Goal: Use online tool/utility: Use online tool/utility

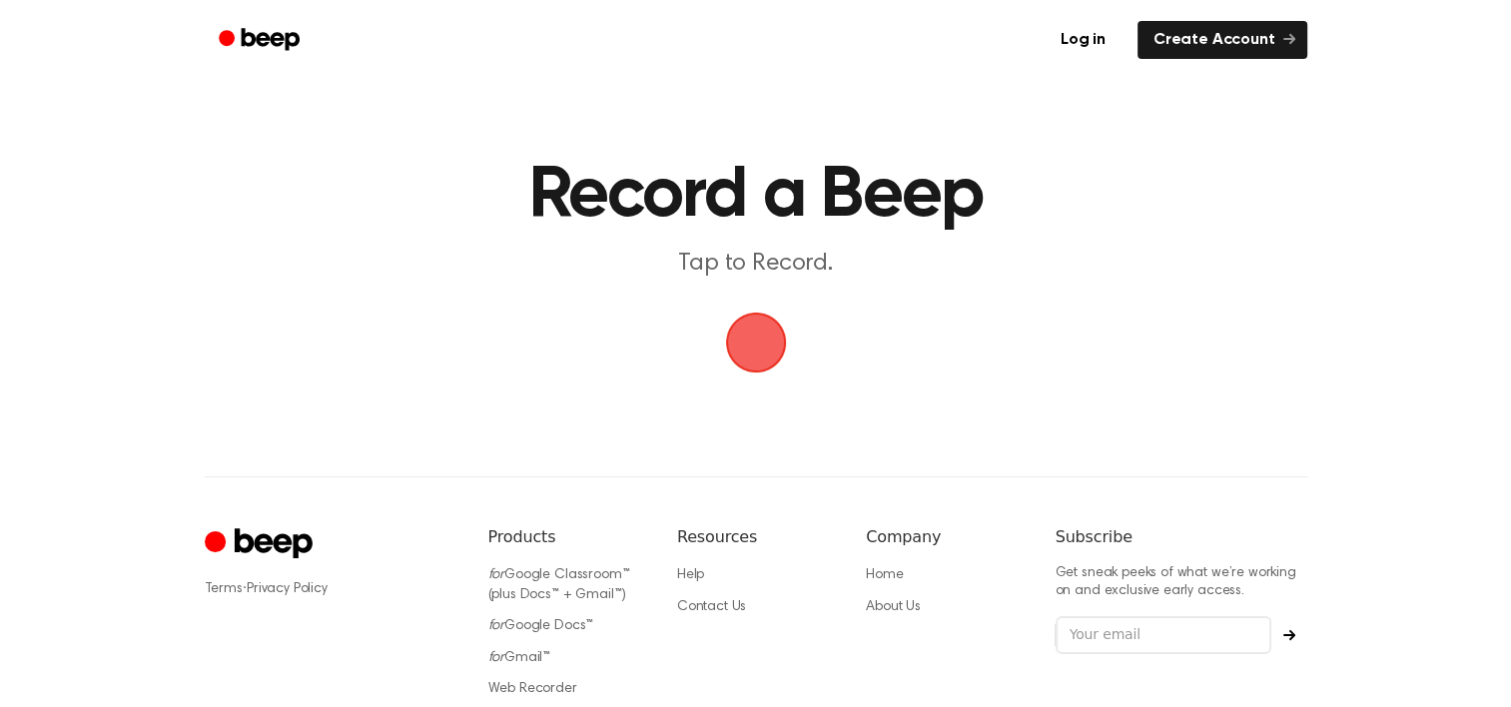
click at [748, 364] on span "button" at bounding box center [756, 343] width 56 height 56
click at [762, 348] on span "button" at bounding box center [756, 343] width 56 height 56
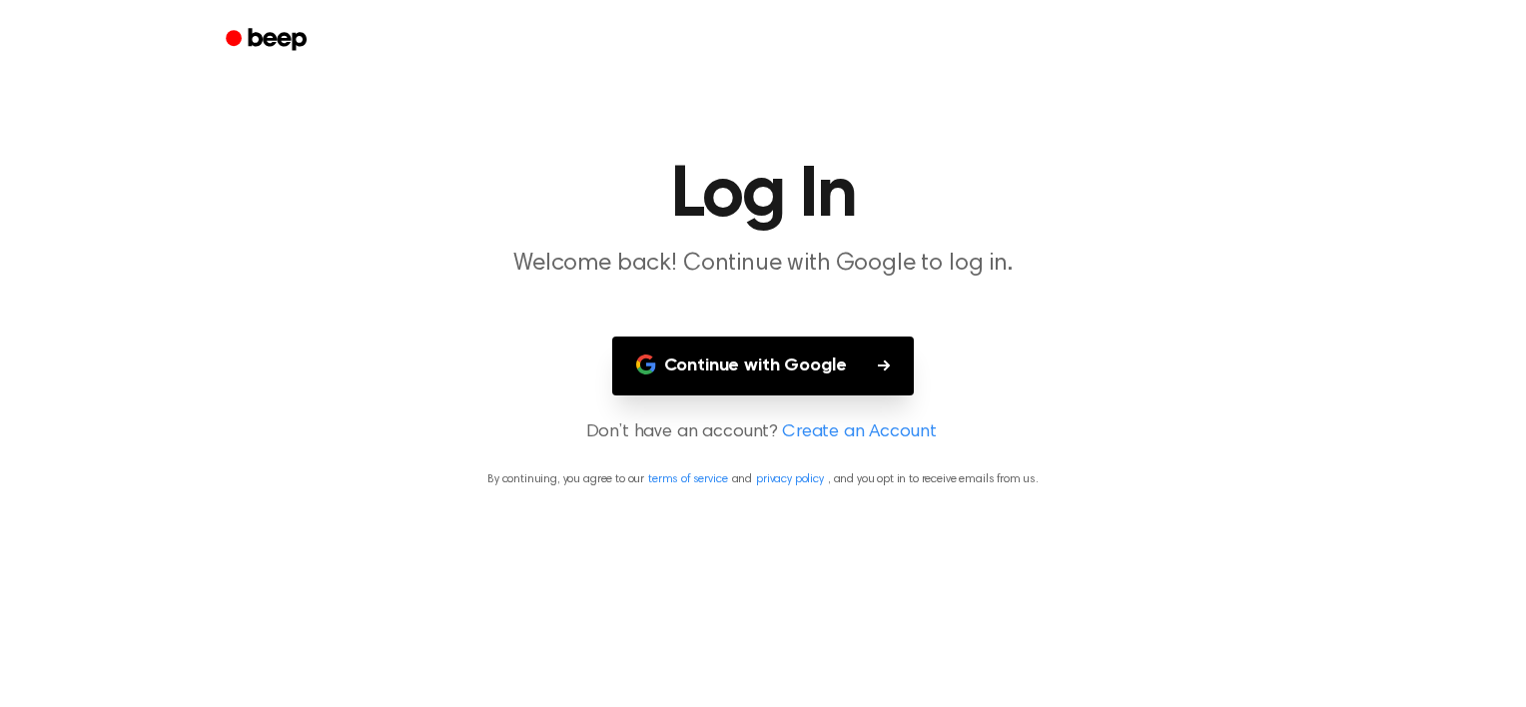
click at [759, 391] on button "Continue with Google" at bounding box center [763, 366] width 303 height 59
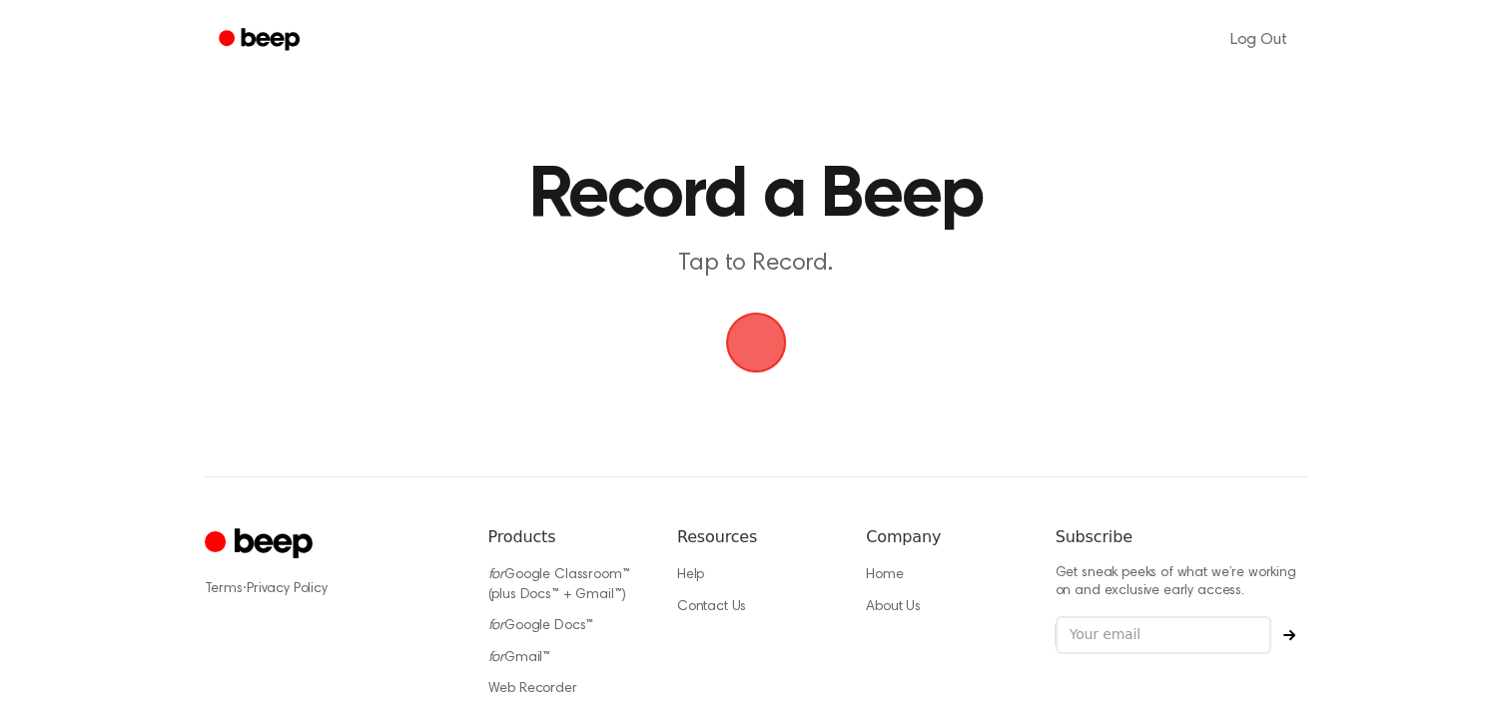
click at [768, 358] on span "button" at bounding box center [756, 343] width 56 height 56
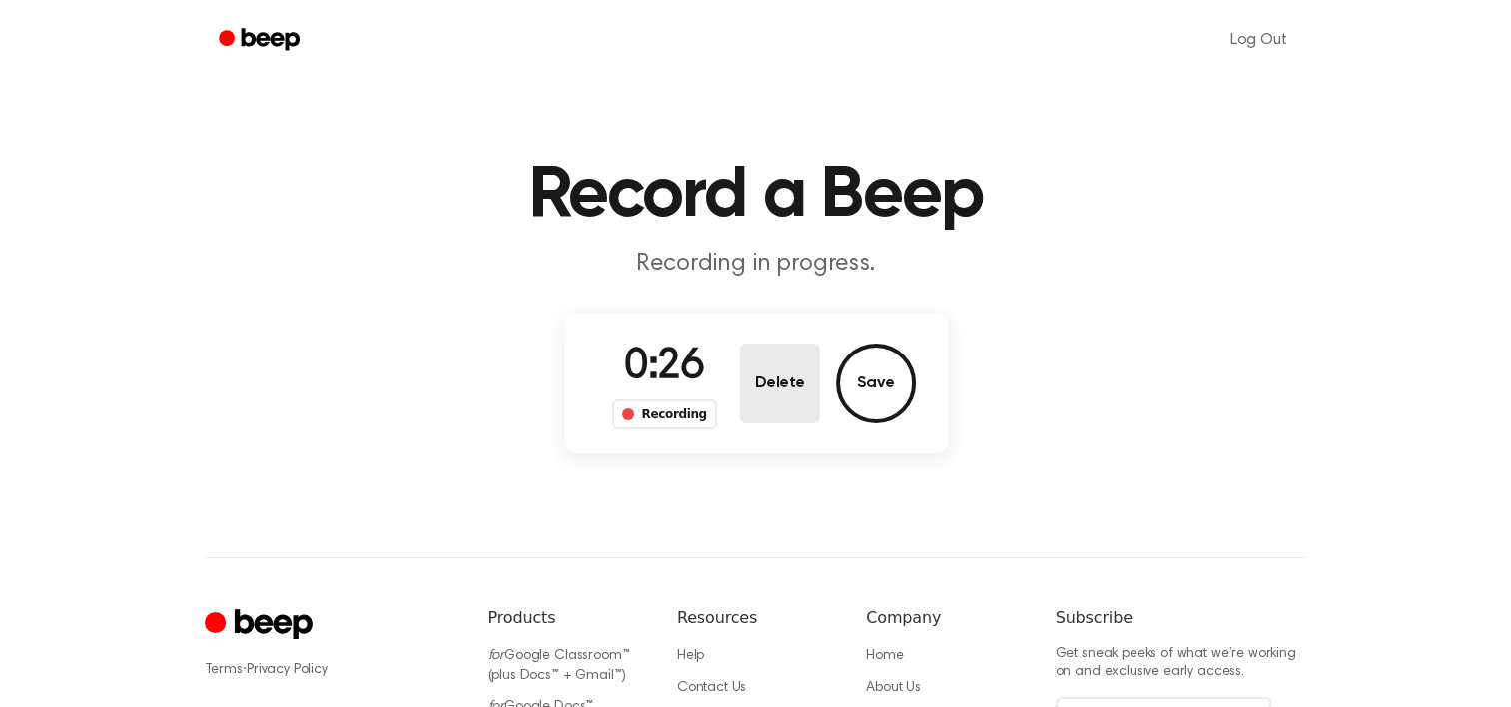
click at [768, 358] on button "Delete" at bounding box center [780, 384] width 80 height 80
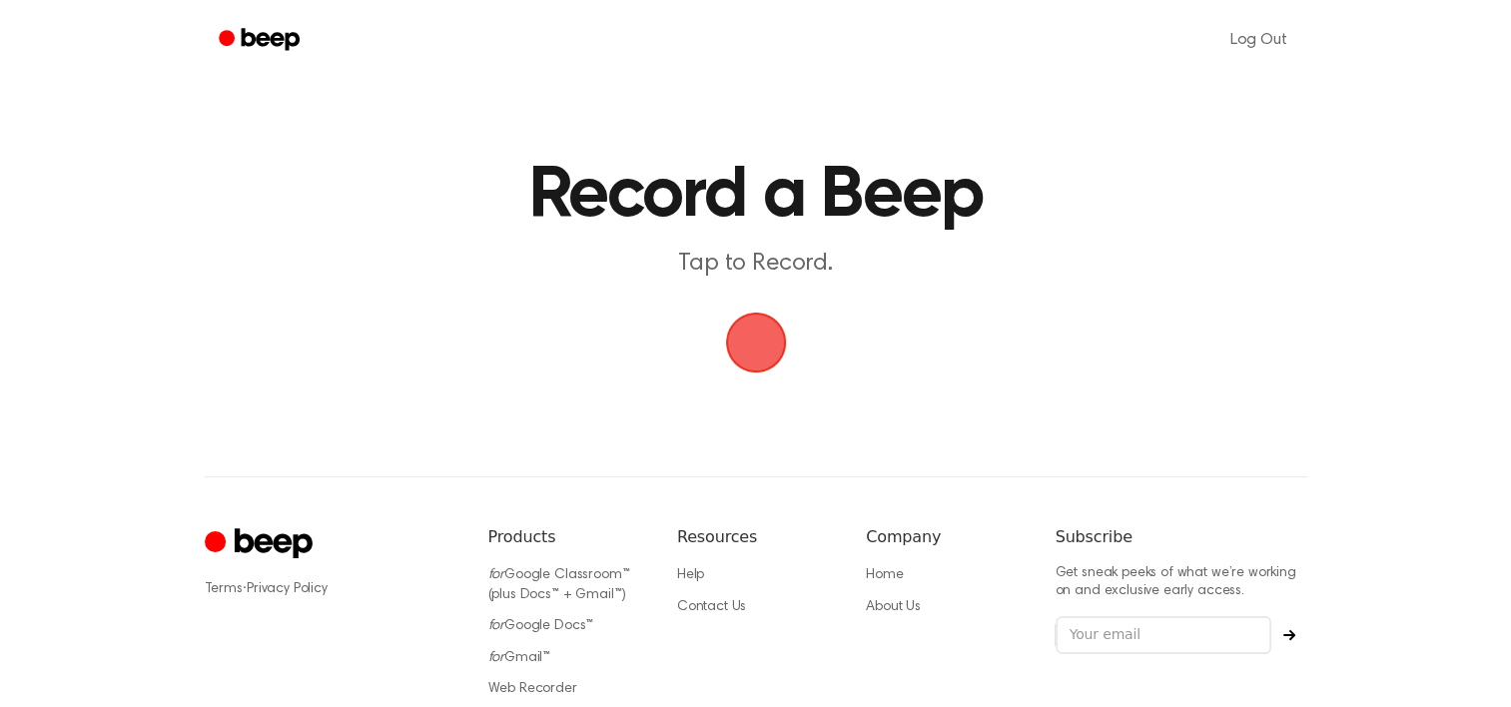
click at [760, 344] on span "button" at bounding box center [756, 343] width 56 height 56
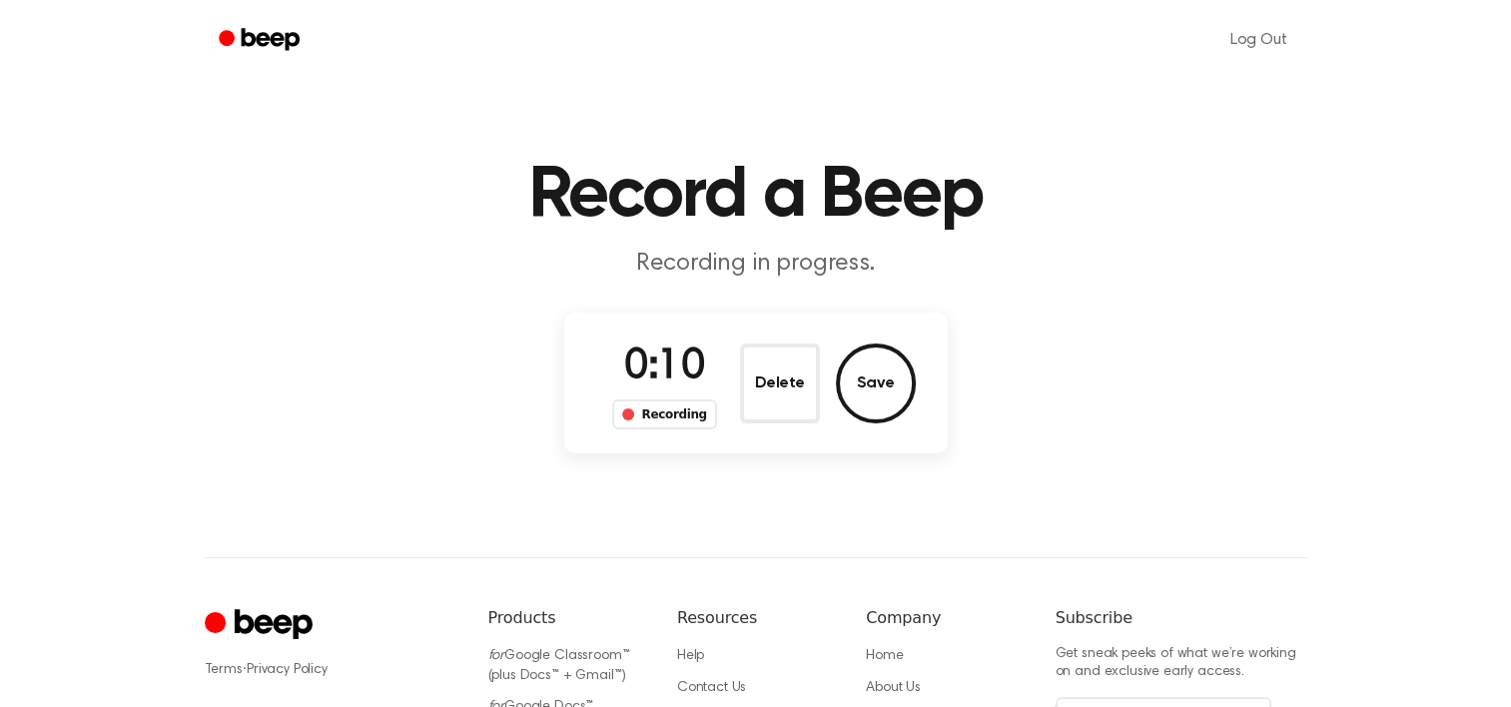
click at [760, 344] on button "Delete" at bounding box center [780, 384] width 80 height 80
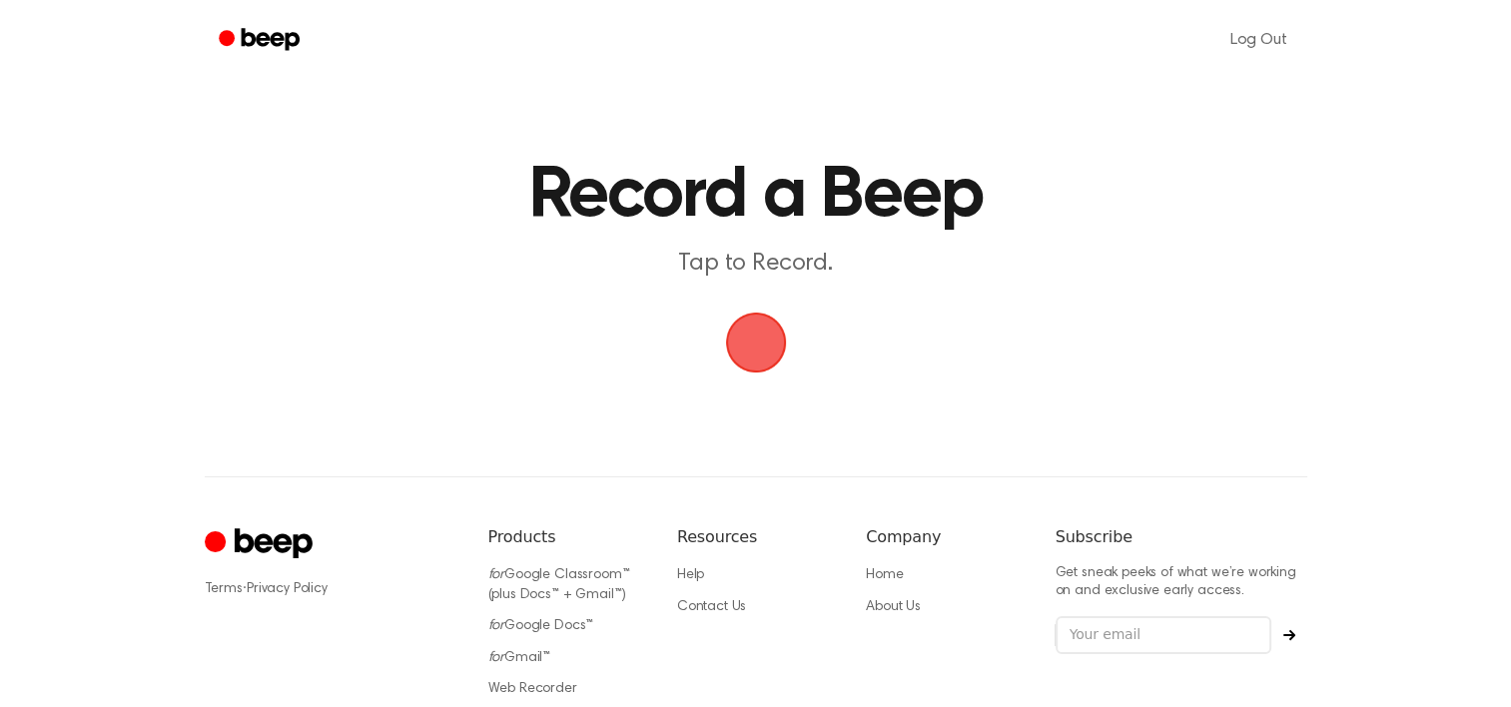
click at [756, 358] on span "button" at bounding box center [755, 343] width 61 height 61
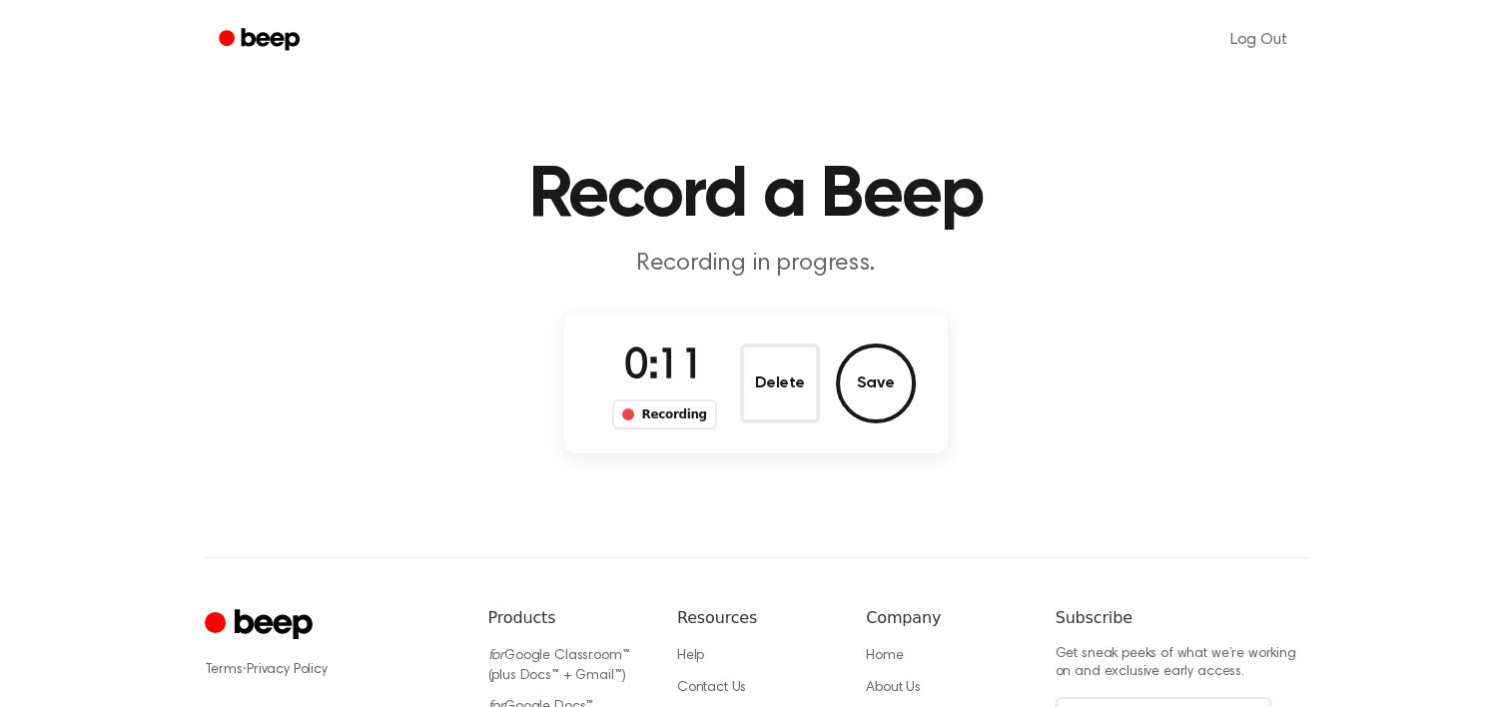
click at [756, 358] on button "Delete" at bounding box center [780, 384] width 80 height 80
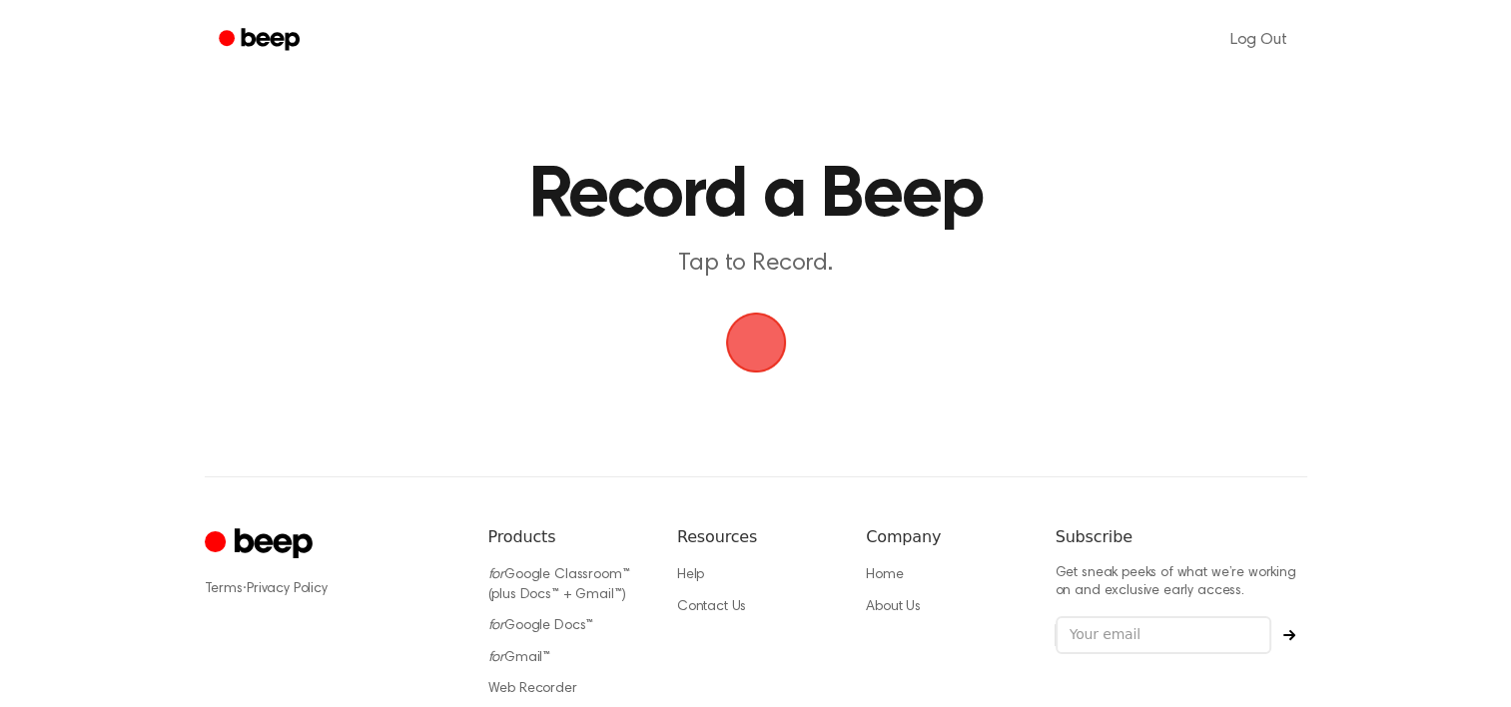
click at [756, 358] on span "button" at bounding box center [755, 343] width 61 height 61
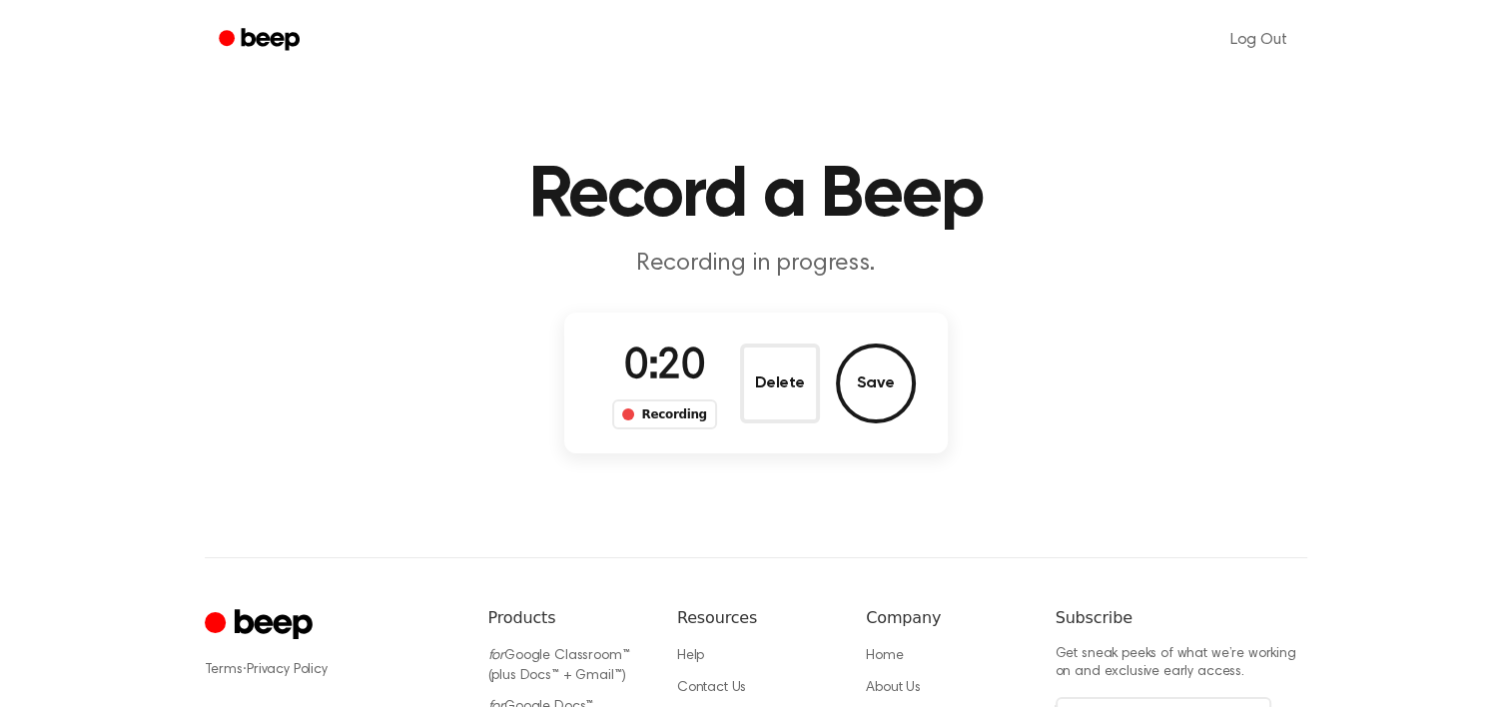
click at [756, 358] on button "Delete" at bounding box center [780, 384] width 80 height 80
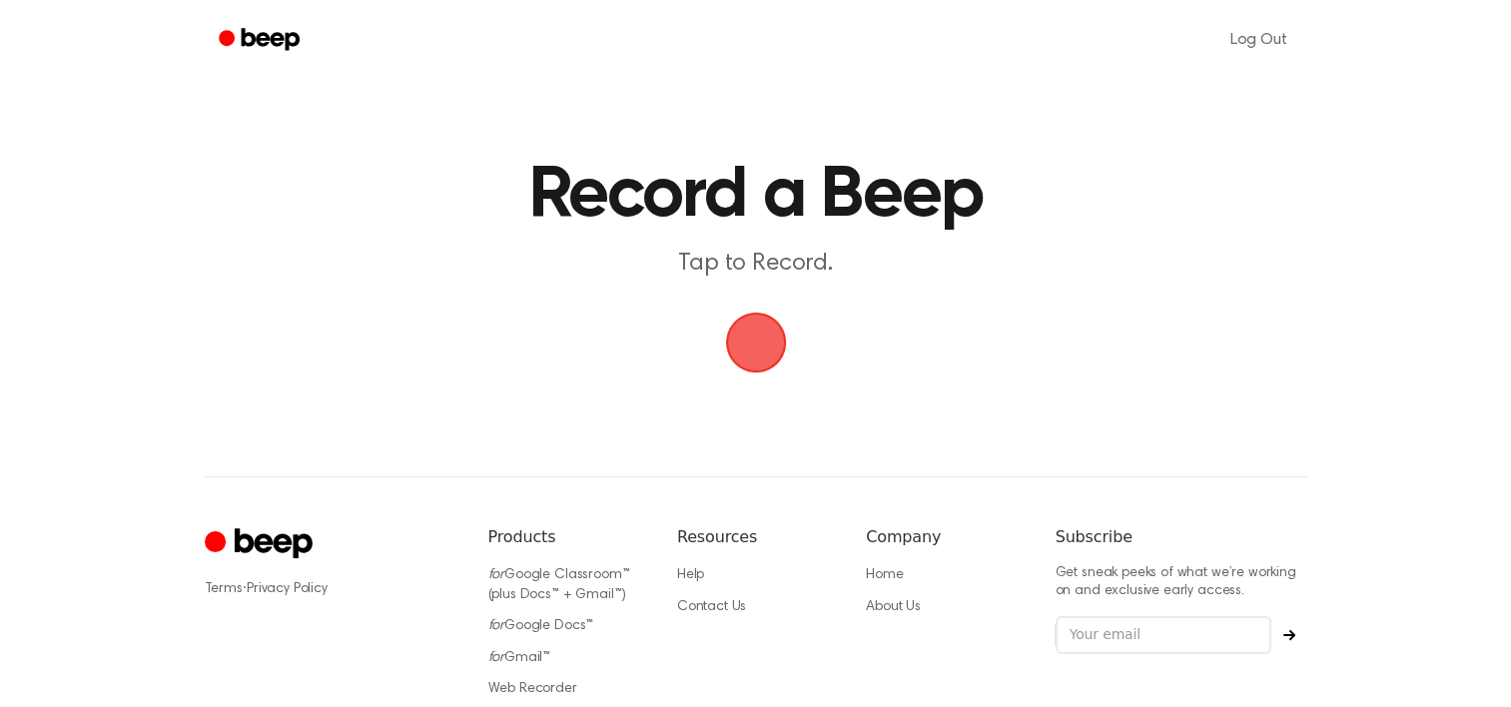
click at [761, 356] on span "button" at bounding box center [756, 343] width 56 height 56
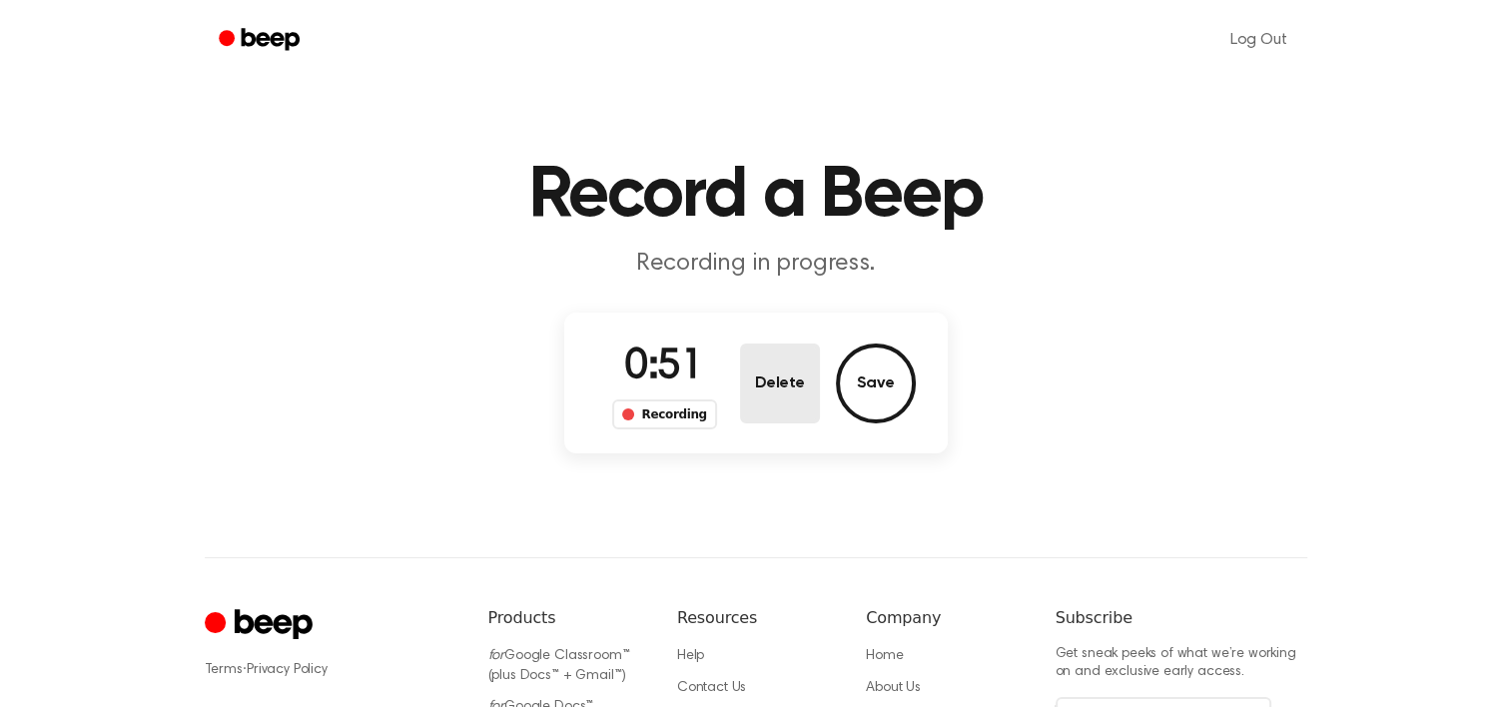
click at [770, 386] on button "Delete" at bounding box center [780, 384] width 80 height 80
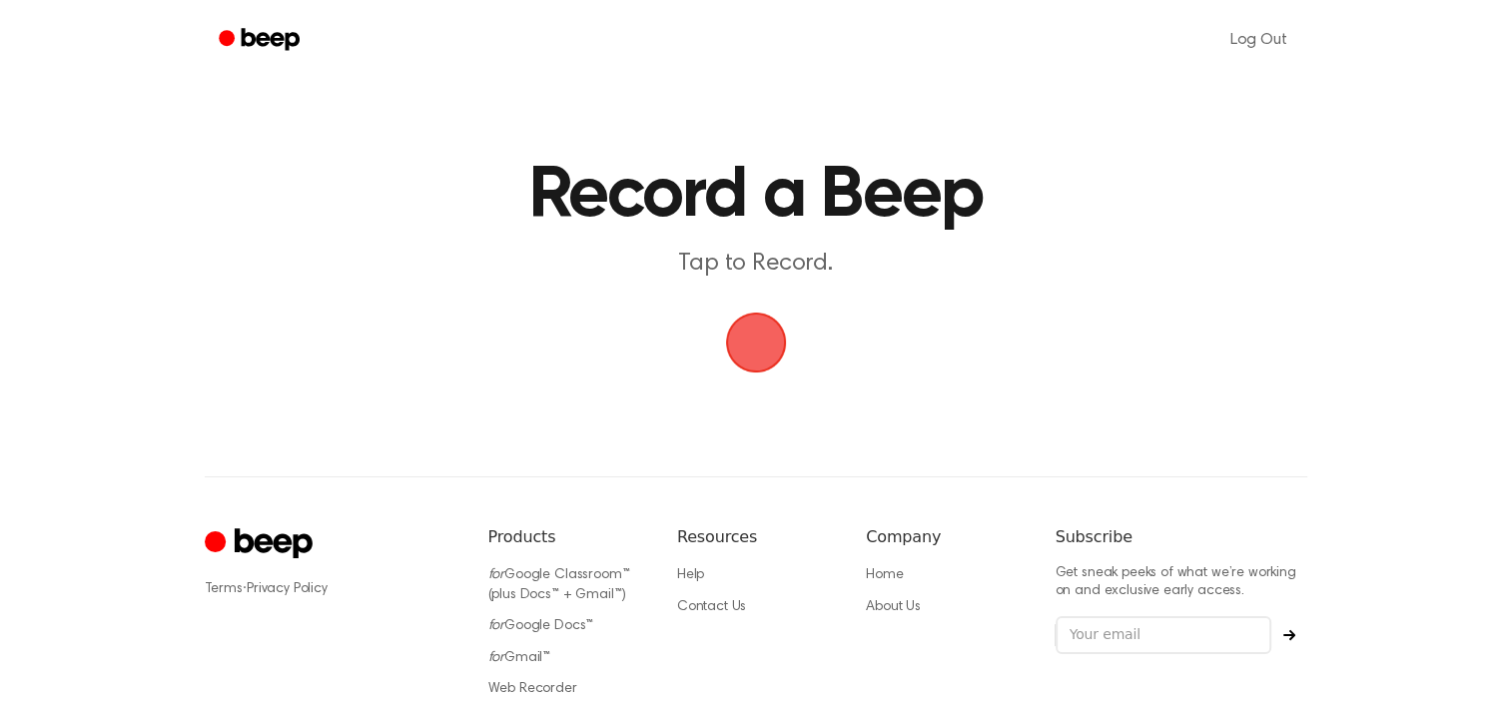
click at [779, 356] on span "button" at bounding box center [756, 343] width 56 height 56
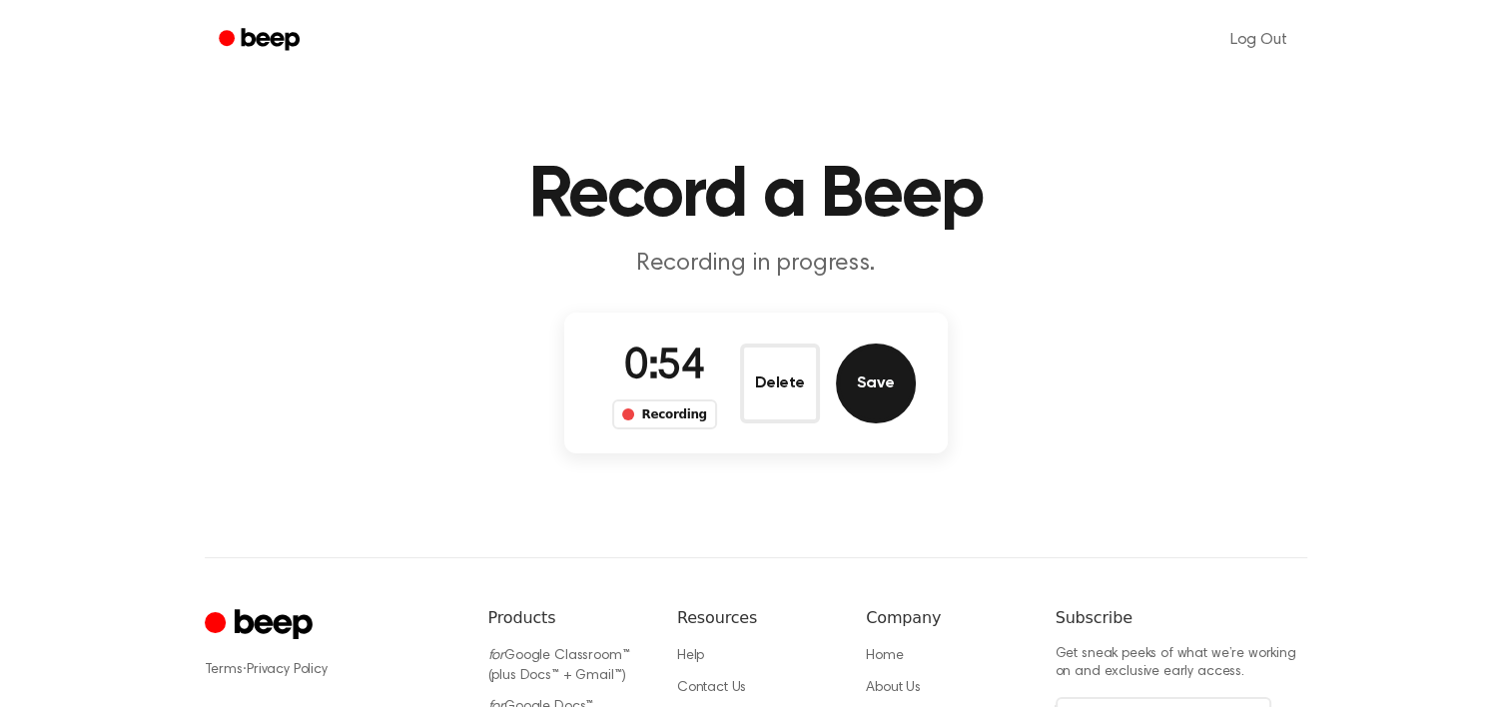
click at [884, 381] on button "Save" at bounding box center [876, 384] width 80 height 80
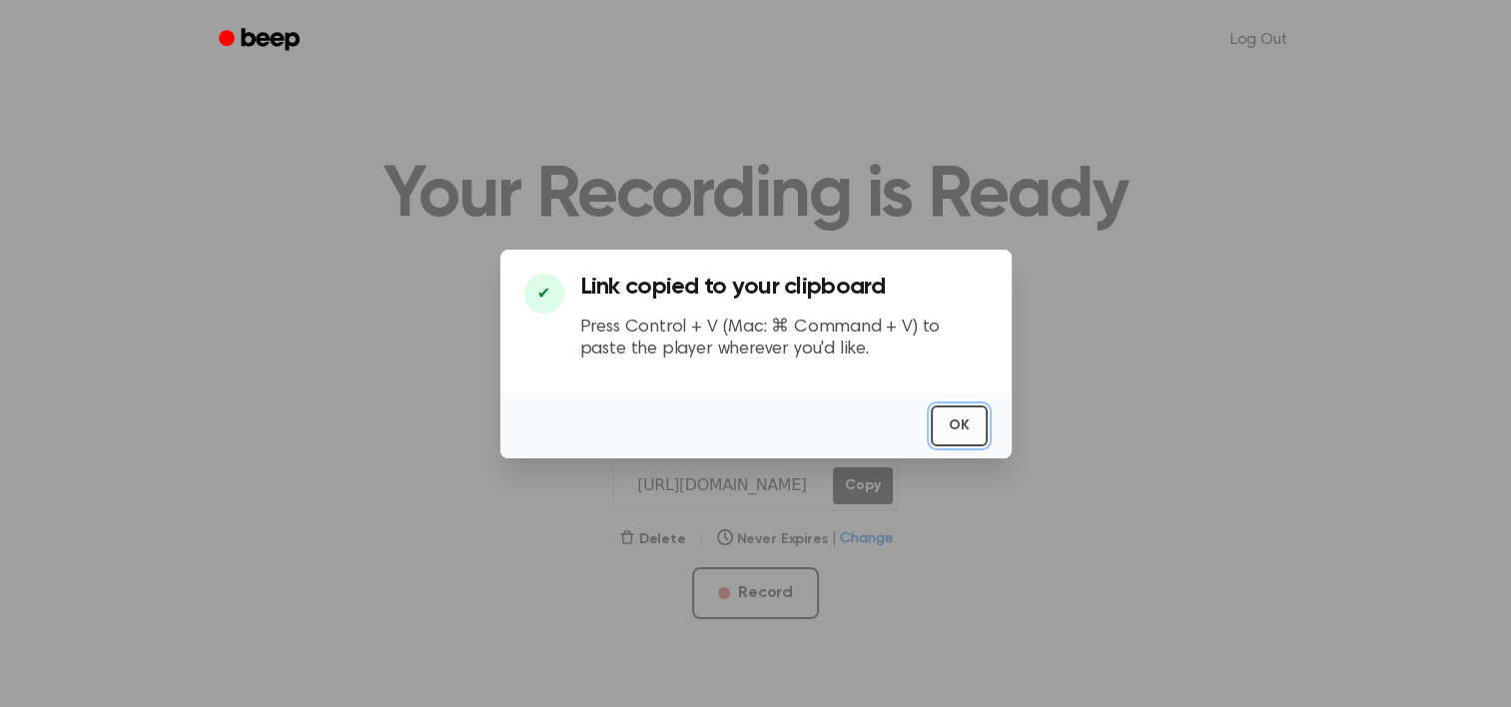
click at [947, 431] on button "OK" at bounding box center [959, 426] width 57 height 41
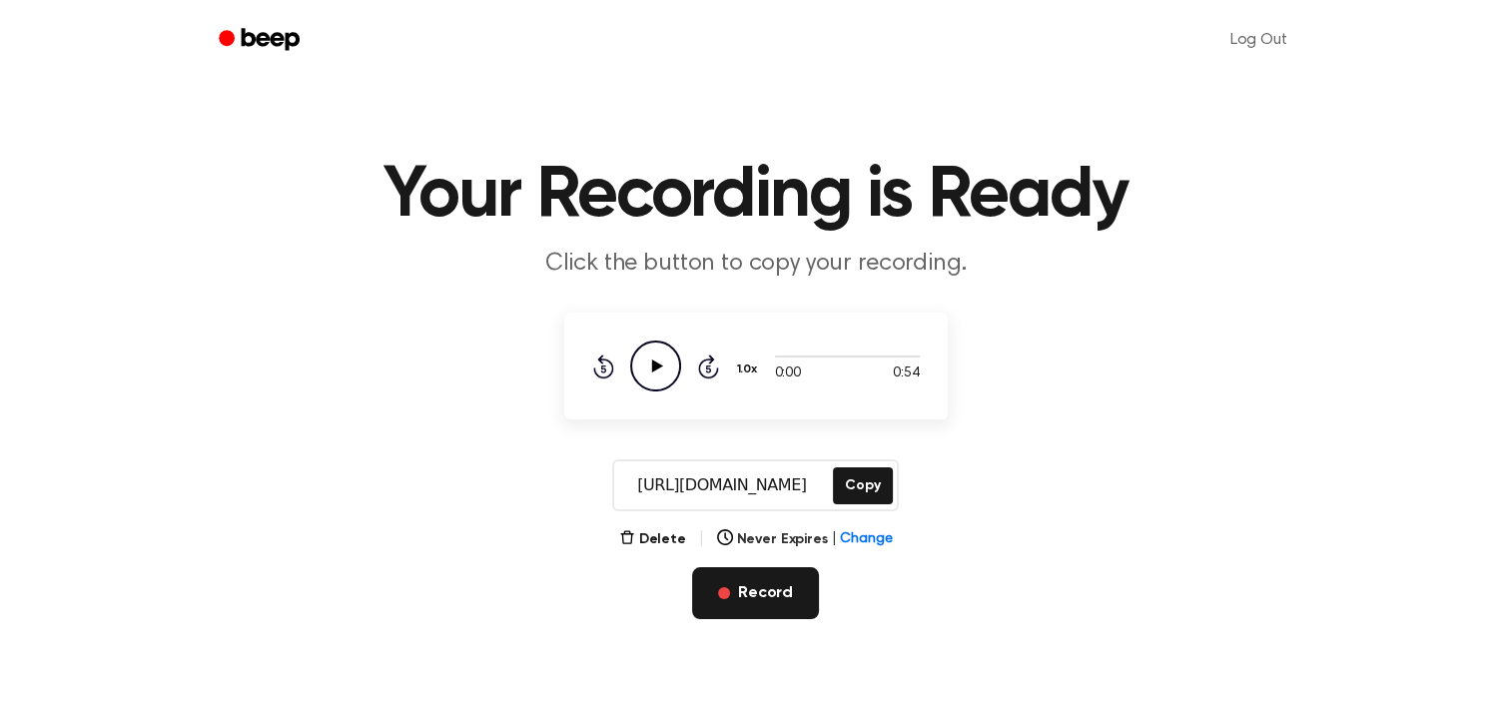
click at [716, 607] on button "Record" at bounding box center [755, 593] width 127 height 52
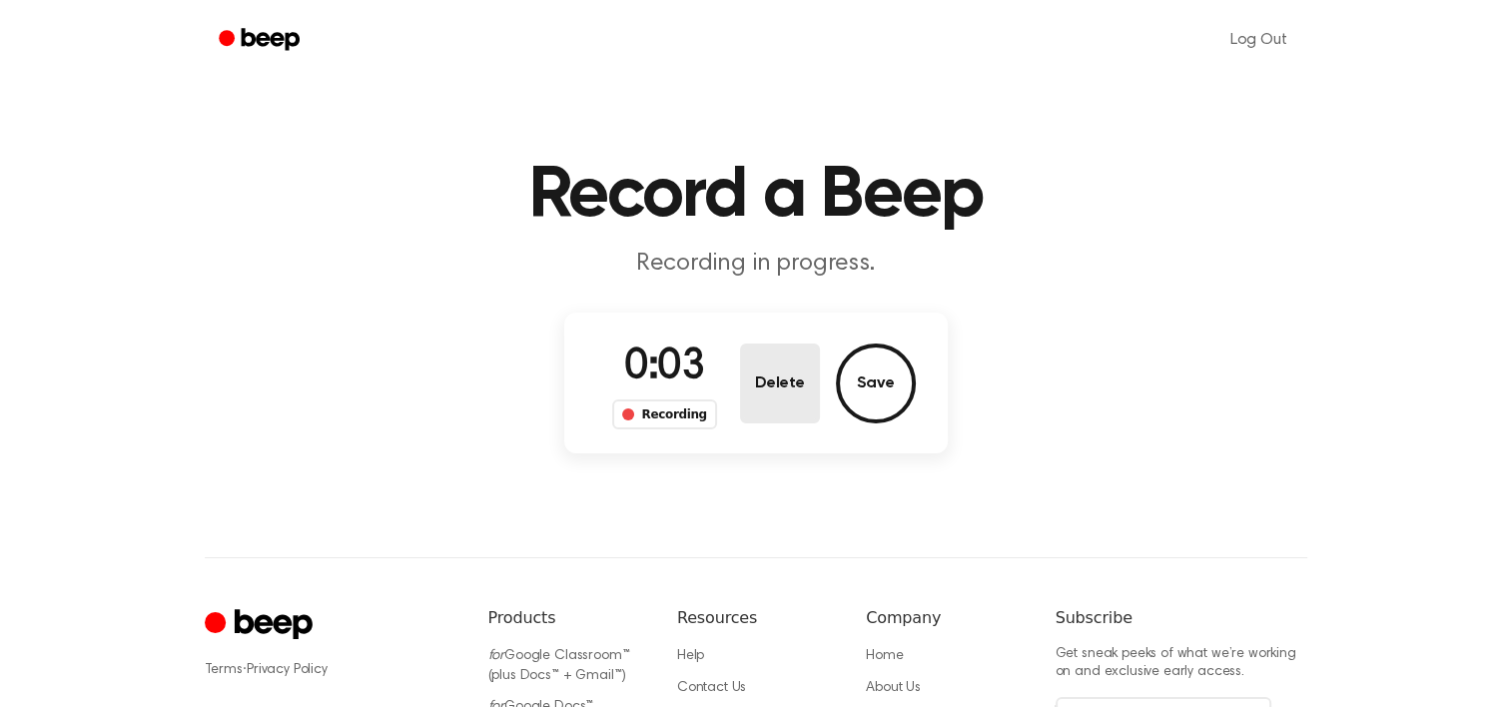
click at [804, 366] on button "Delete" at bounding box center [780, 384] width 80 height 80
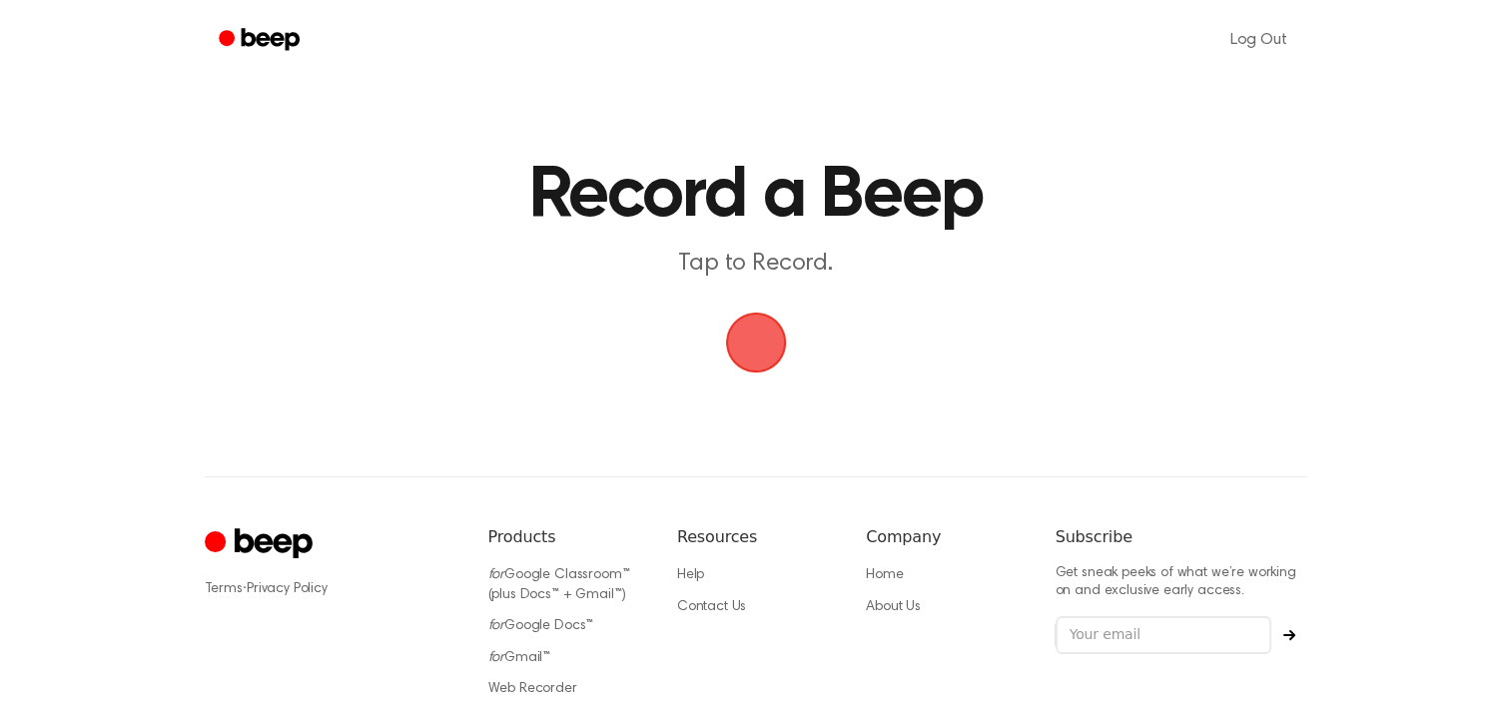
click at [766, 355] on span "button" at bounding box center [756, 343] width 56 height 56
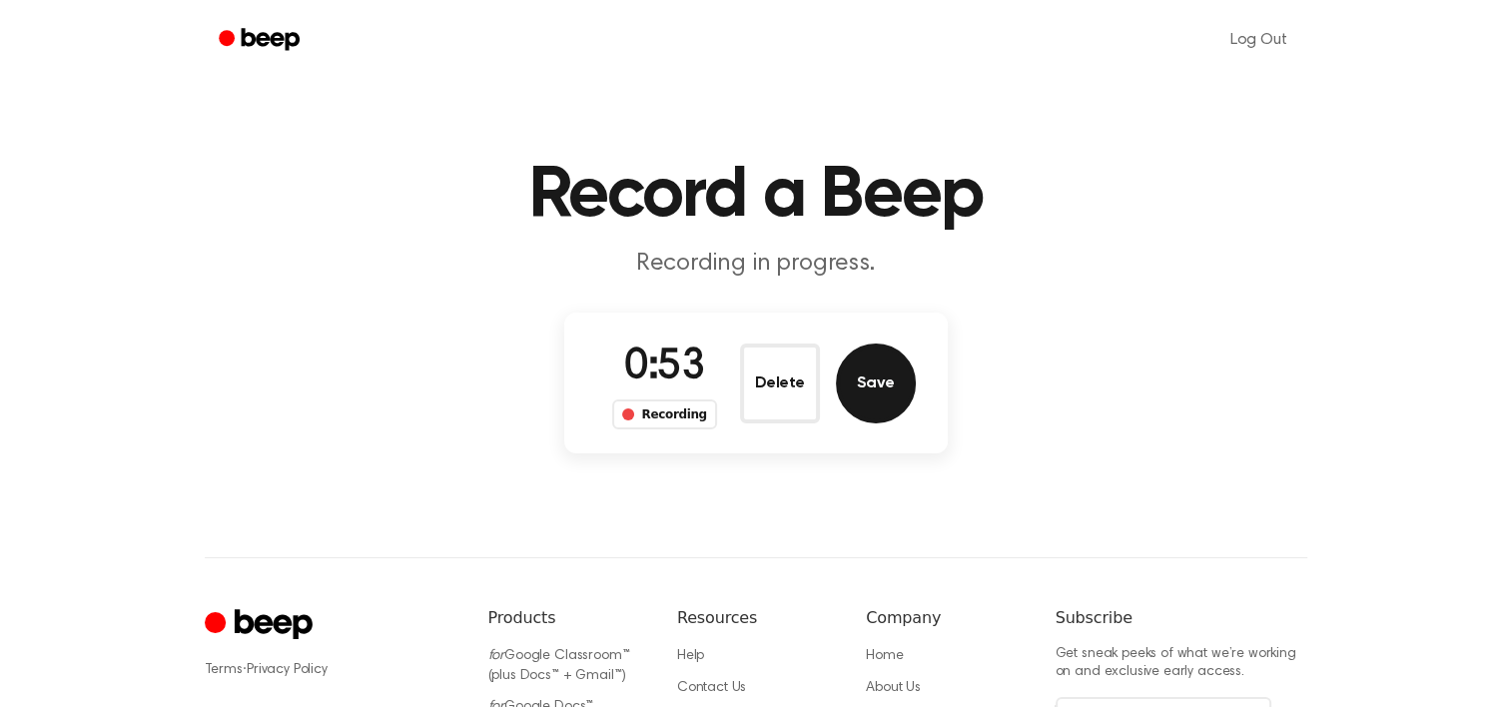
click at [887, 351] on button "Save" at bounding box center [876, 384] width 80 height 80
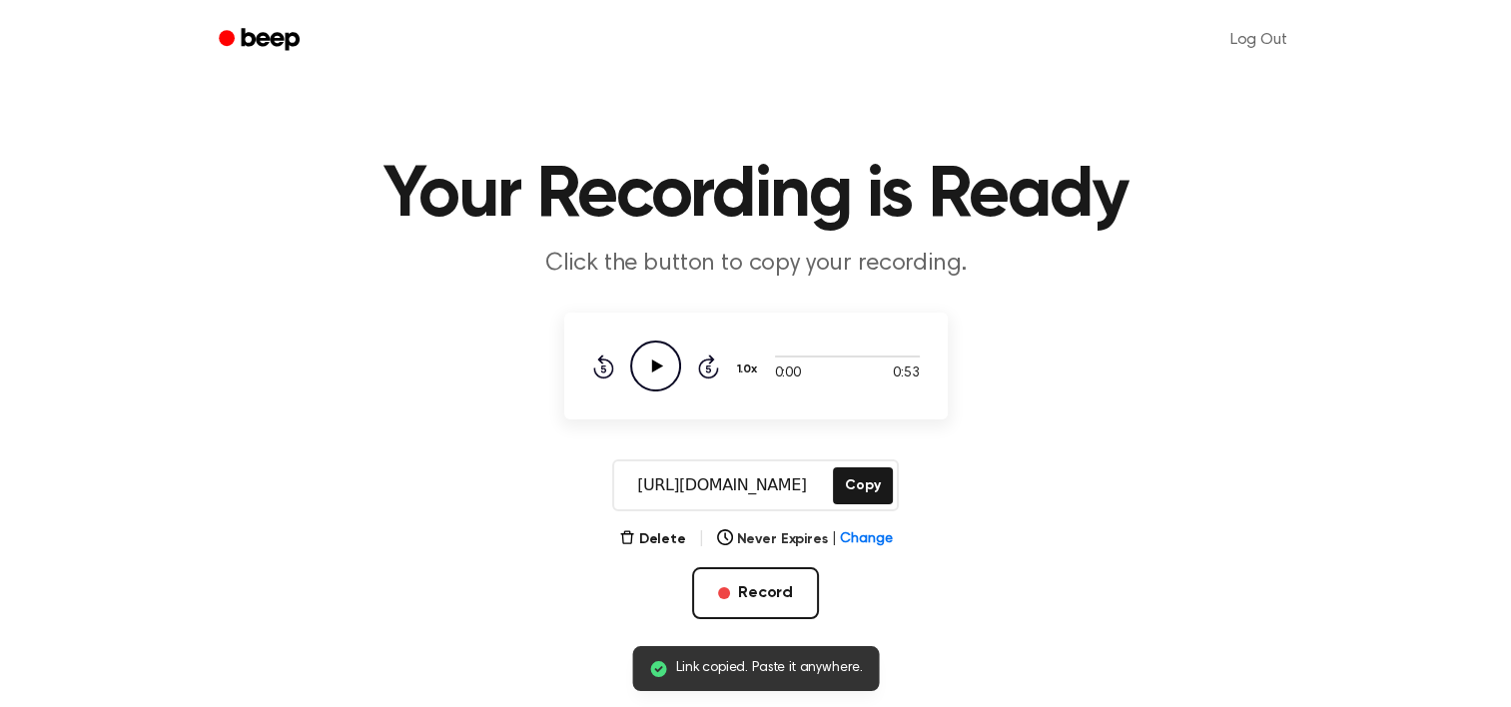
click at [674, 382] on circle at bounding box center [655, 366] width 49 height 49
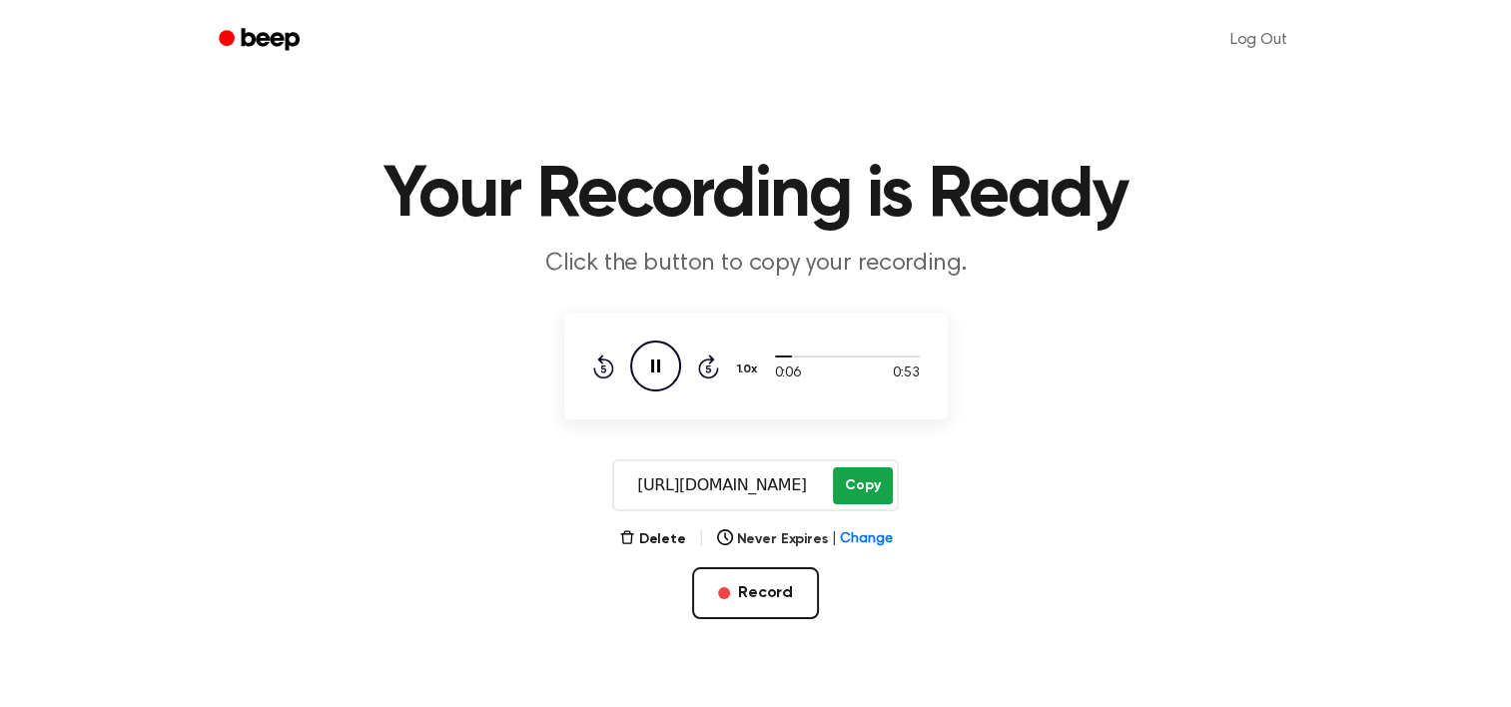
click at [856, 481] on button "Copy" at bounding box center [862, 485] width 59 height 37
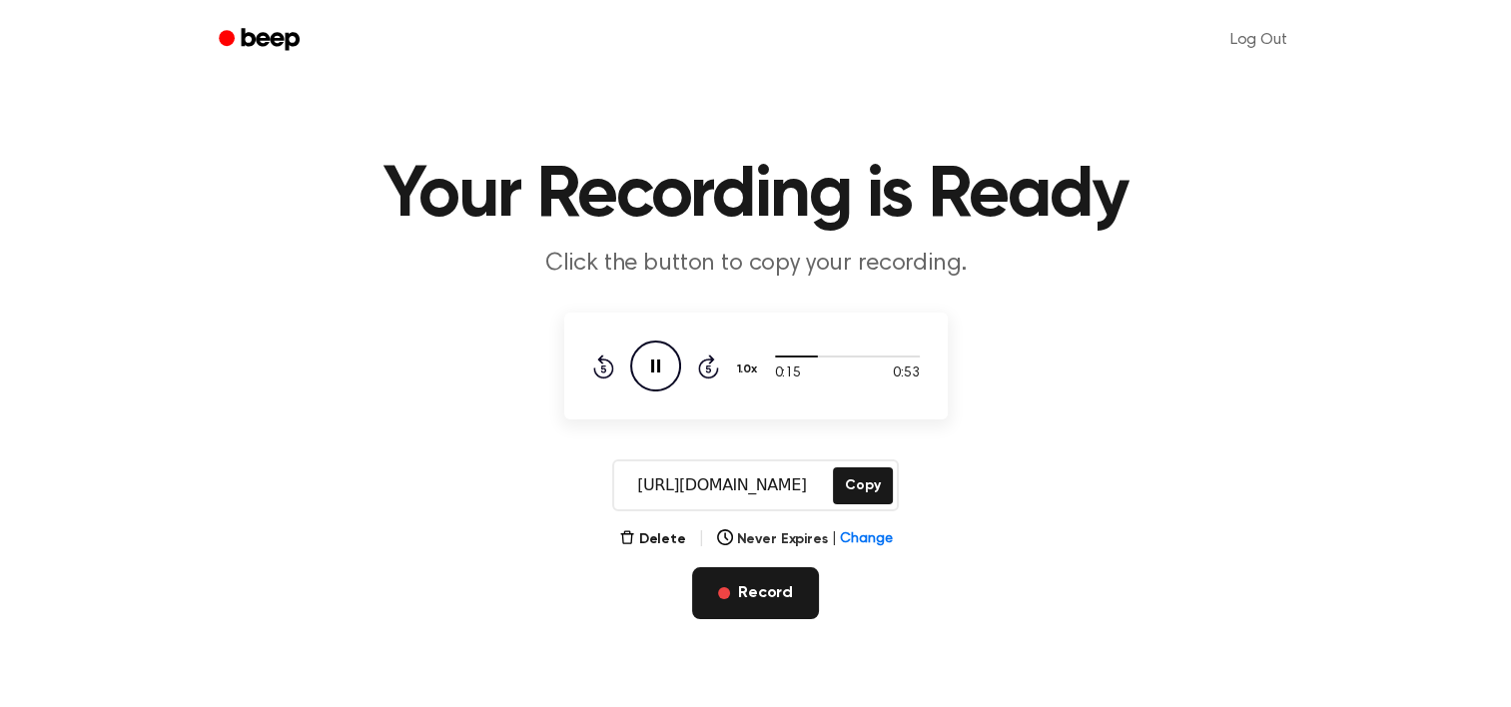
click at [756, 593] on button "Record" at bounding box center [755, 593] width 127 height 52
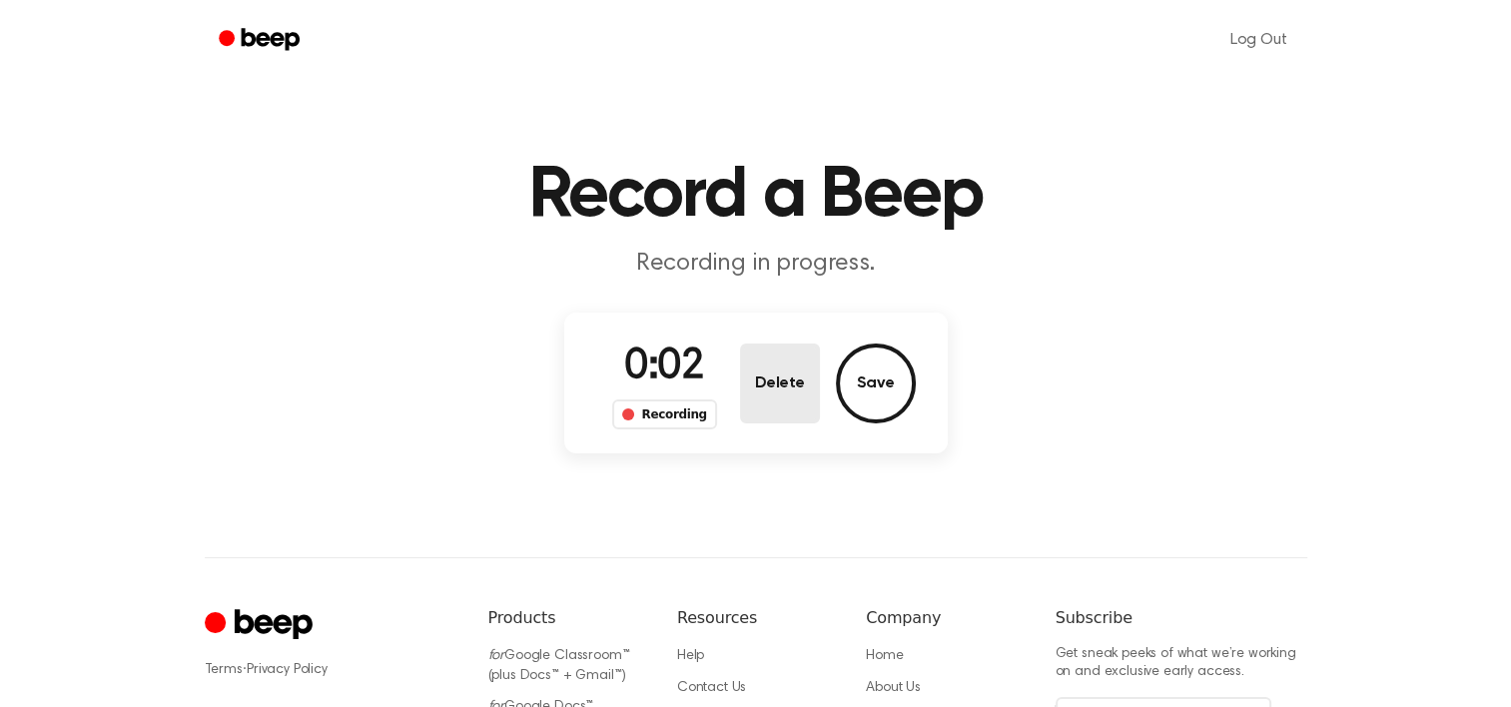
click at [795, 357] on button "Delete" at bounding box center [780, 384] width 80 height 80
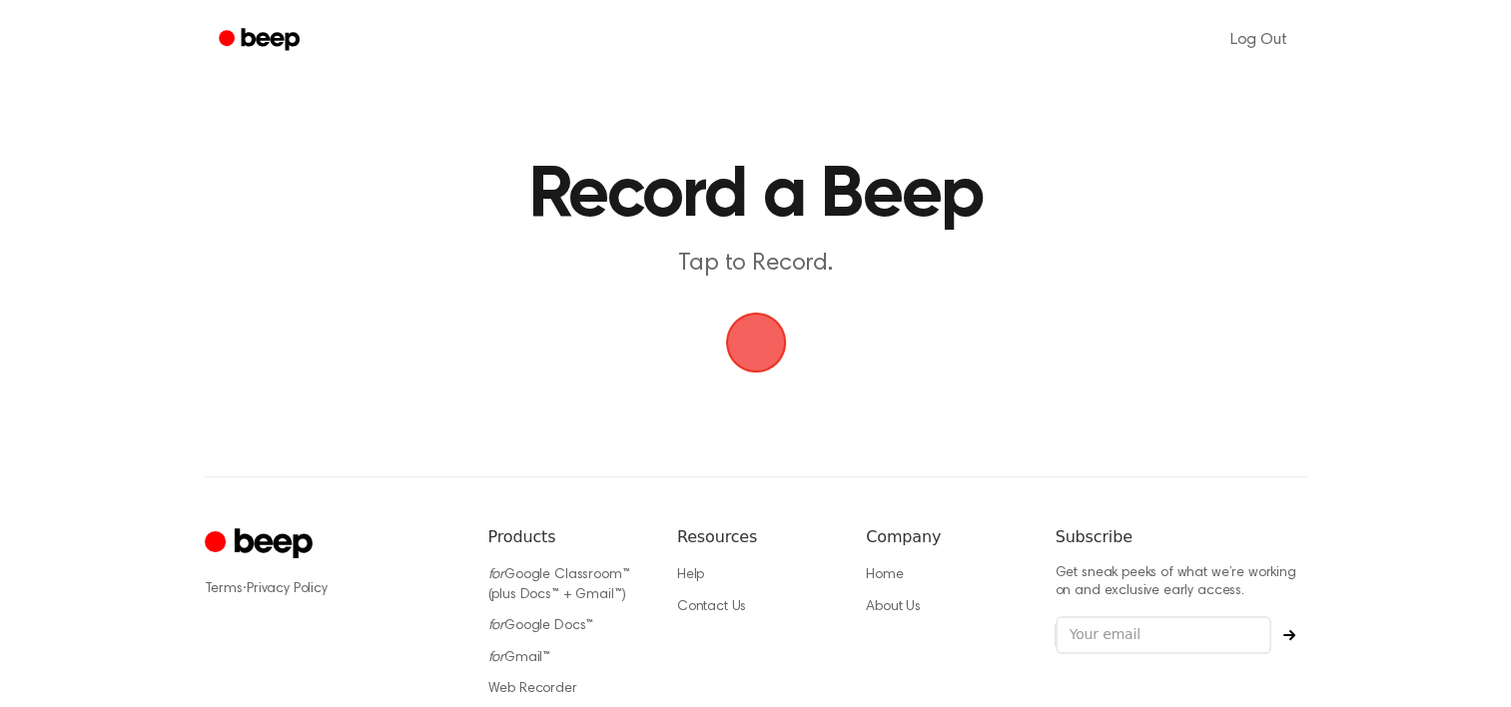
click at [757, 354] on span "button" at bounding box center [756, 343] width 56 height 56
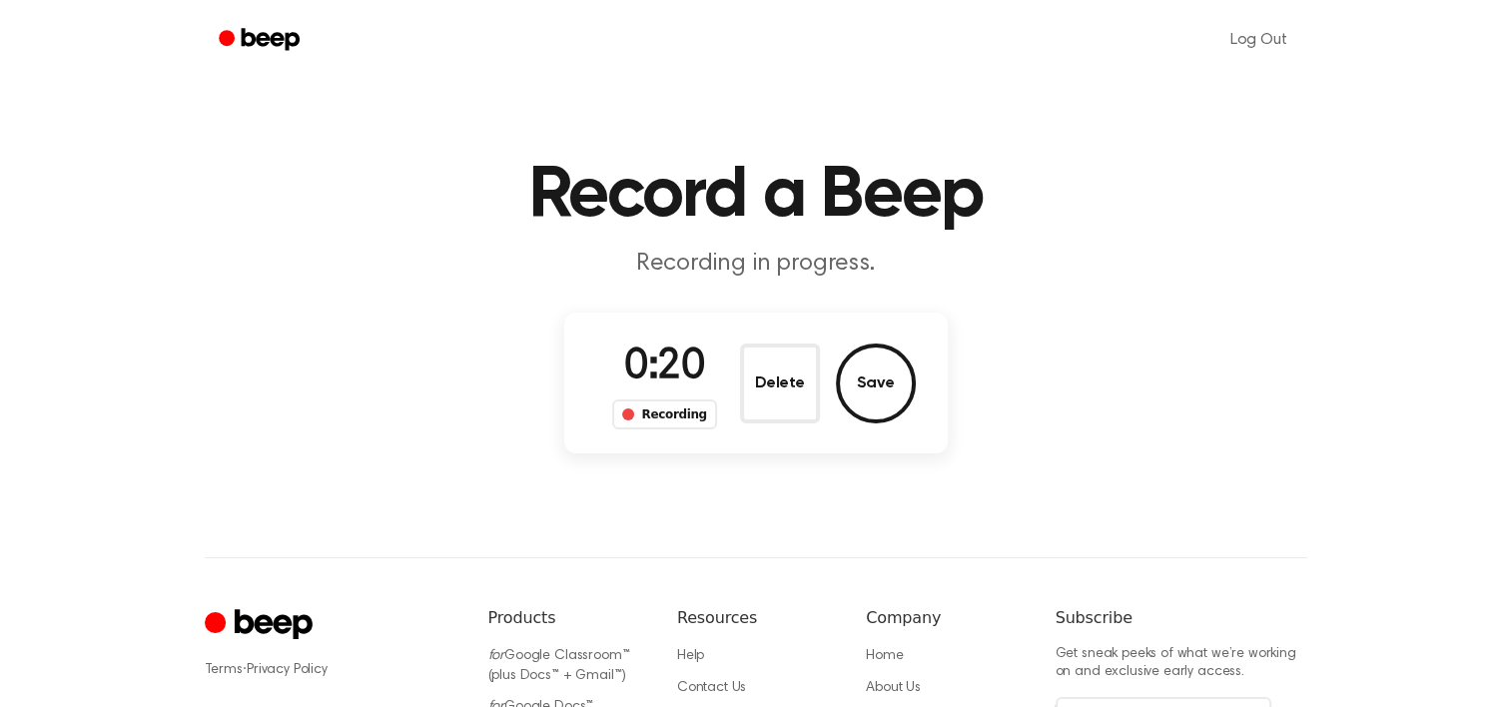
click at [757, 354] on button "Delete" at bounding box center [780, 384] width 80 height 80
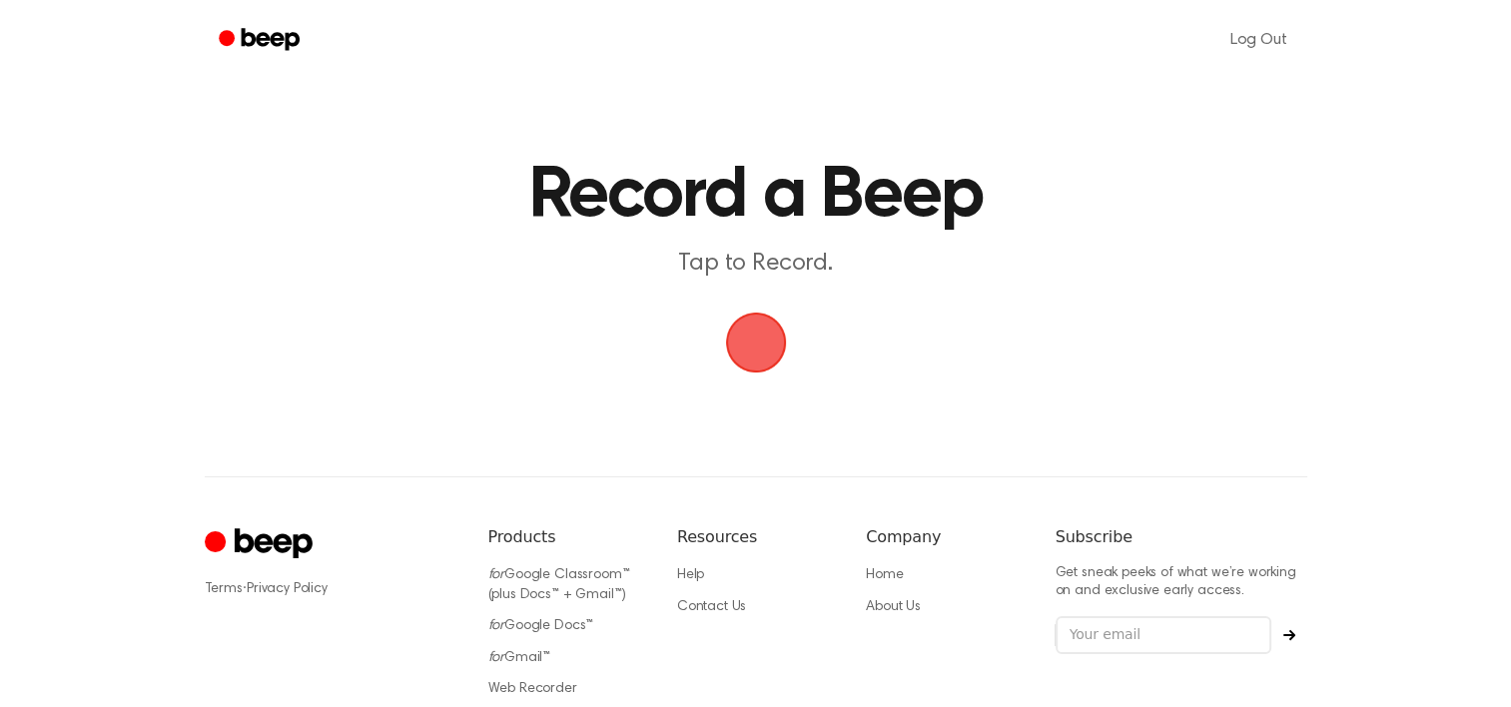
click at [762, 356] on span "button" at bounding box center [755, 343] width 61 height 61
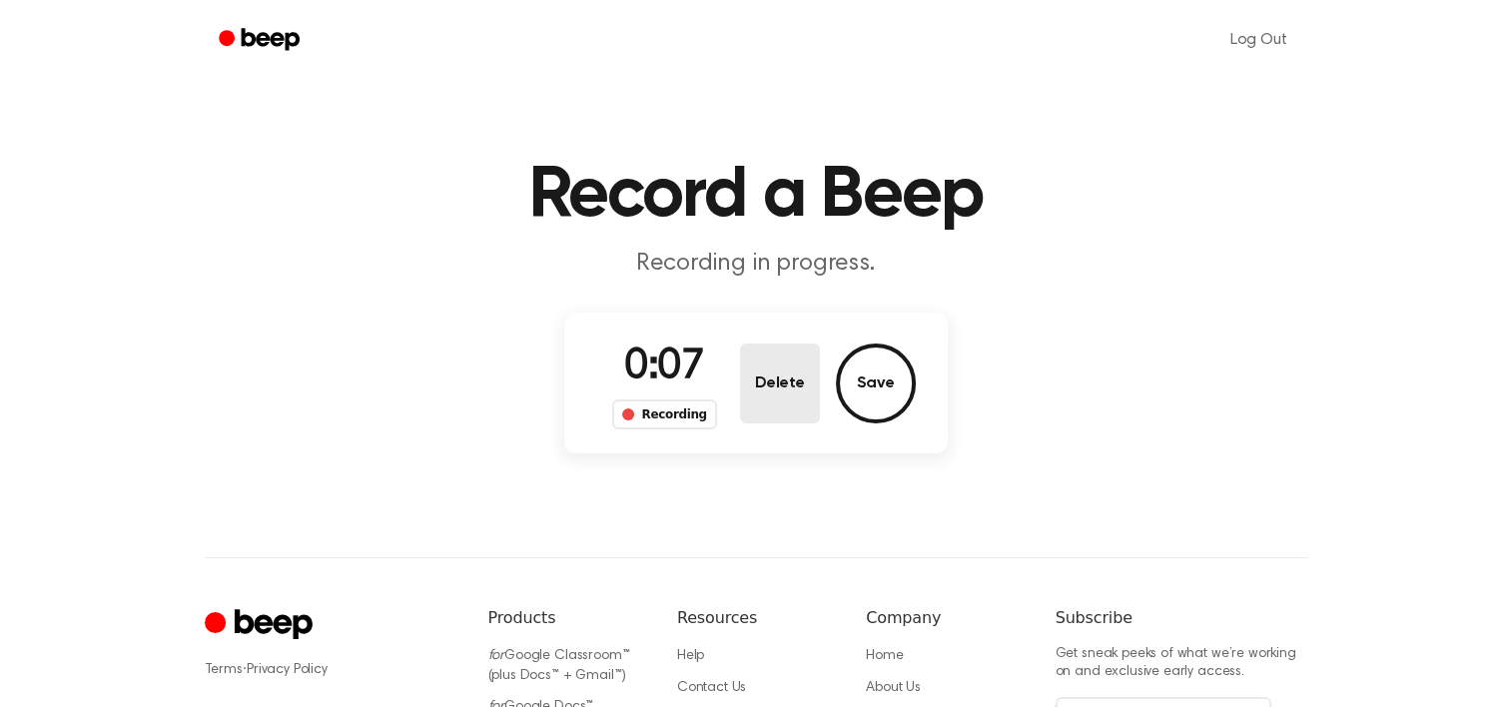
click at [763, 356] on button "Delete" at bounding box center [780, 384] width 80 height 80
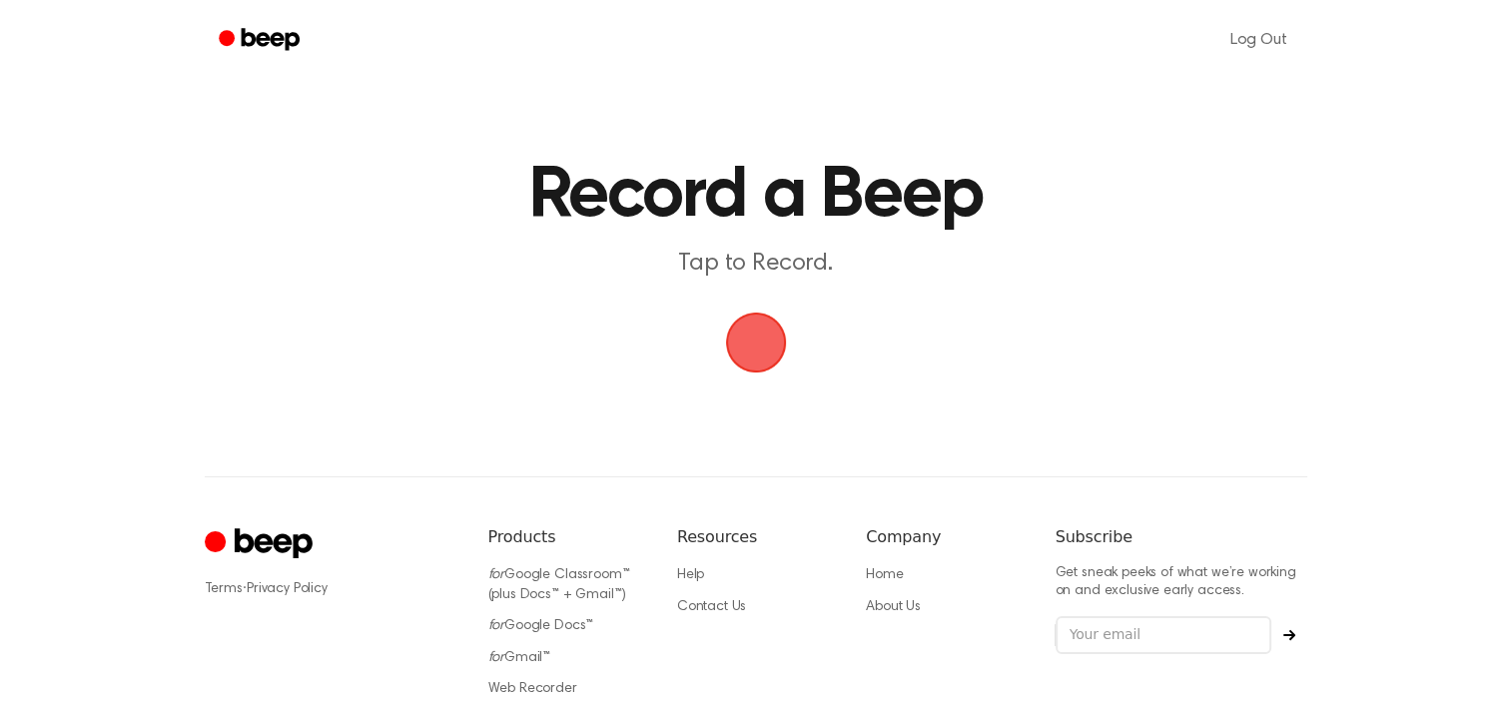
click at [763, 356] on span "button" at bounding box center [756, 343] width 56 height 56
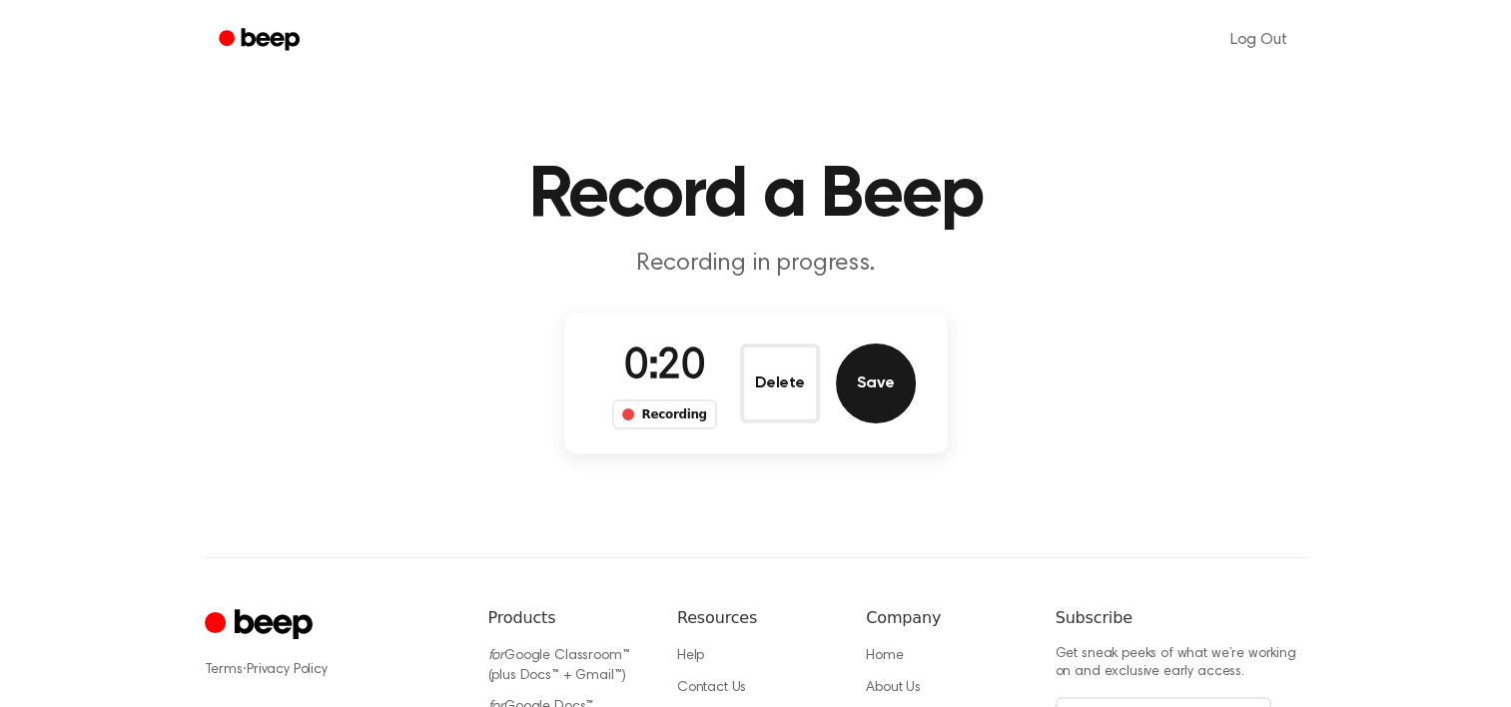
click at [882, 352] on button "Save" at bounding box center [876, 384] width 80 height 80
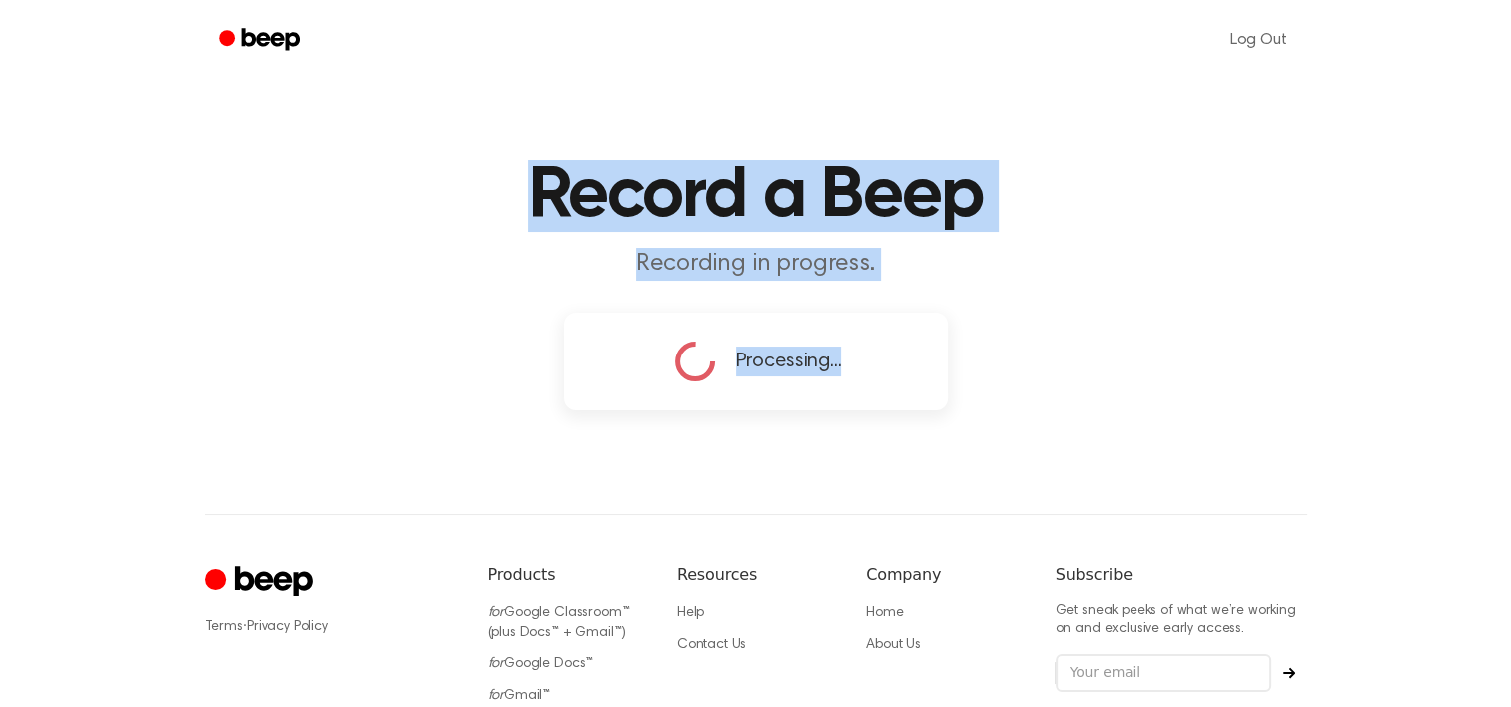
click at [882, 352] on div "Processing..." at bounding box center [756, 362] width 320 height 50
copy div "Record a Beep Recording in progress. 0:20 Recording Delete Save ⚠️ We are exper…"
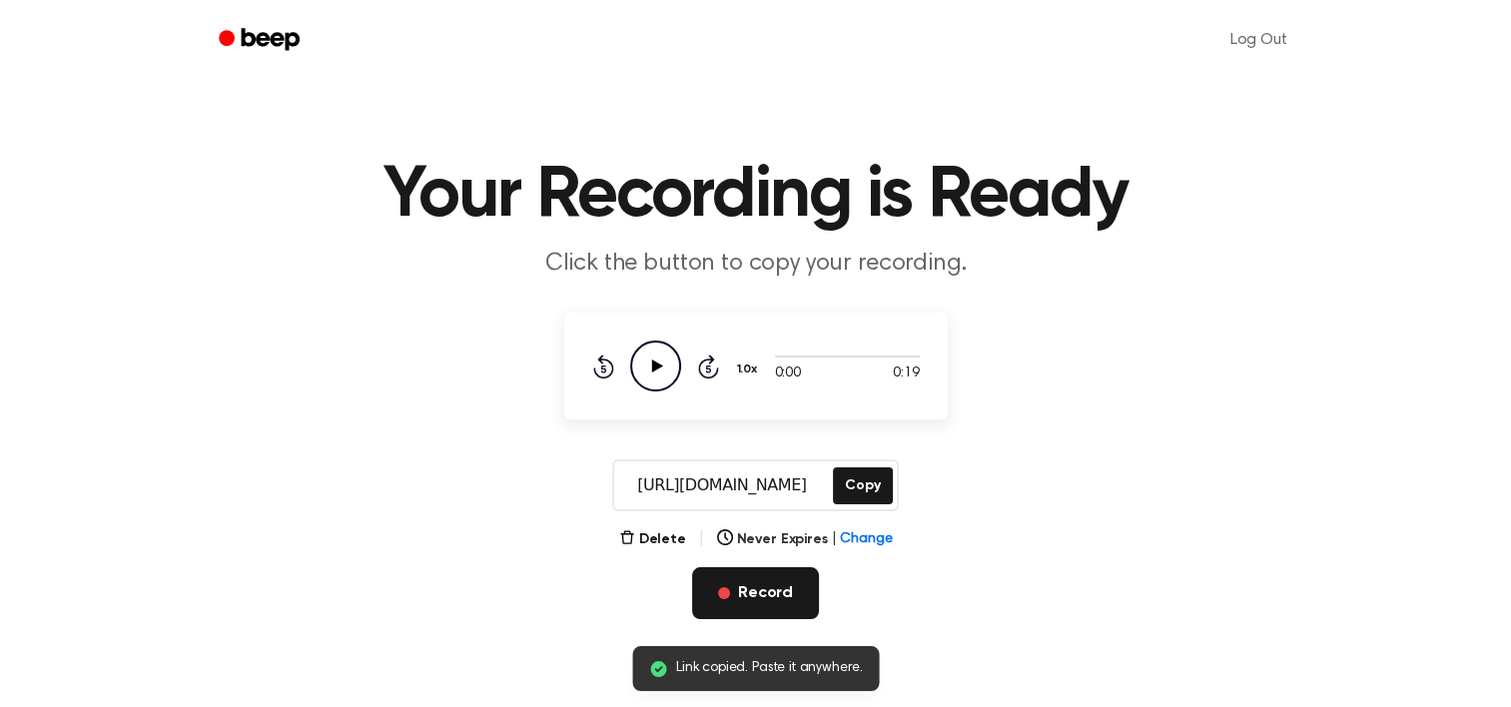
click at [757, 587] on button "Record" at bounding box center [755, 593] width 127 height 52
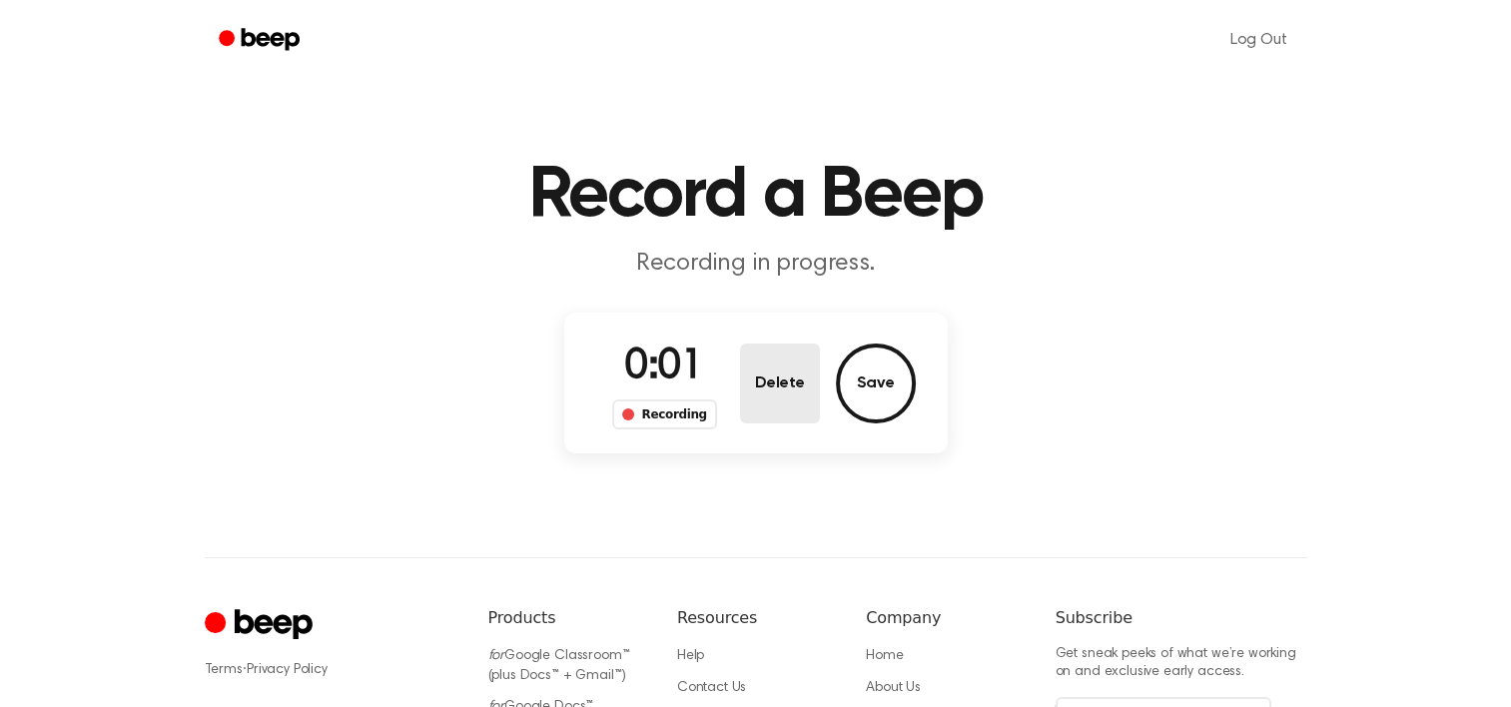
click at [765, 391] on button "Delete" at bounding box center [780, 384] width 80 height 80
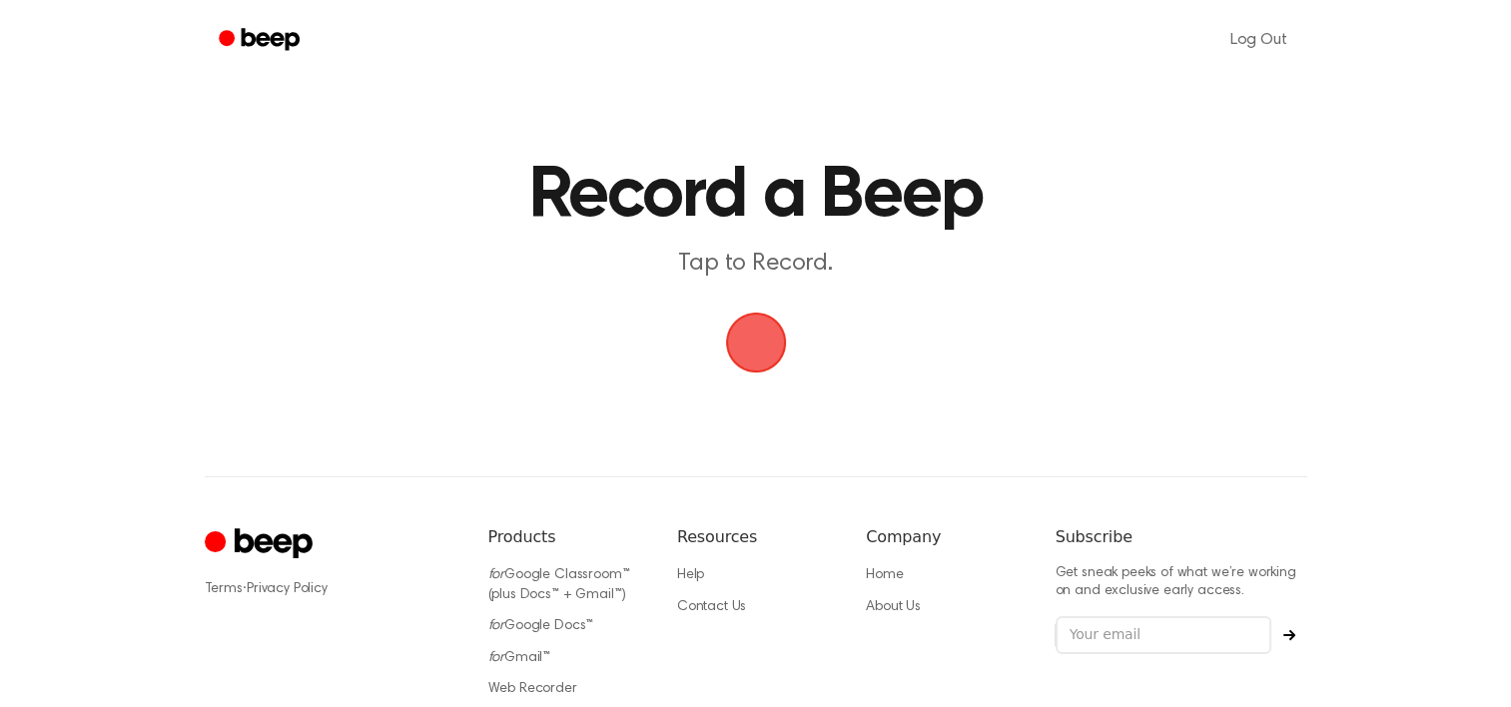
click at [775, 319] on span "button" at bounding box center [756, 343] width 56 height 56
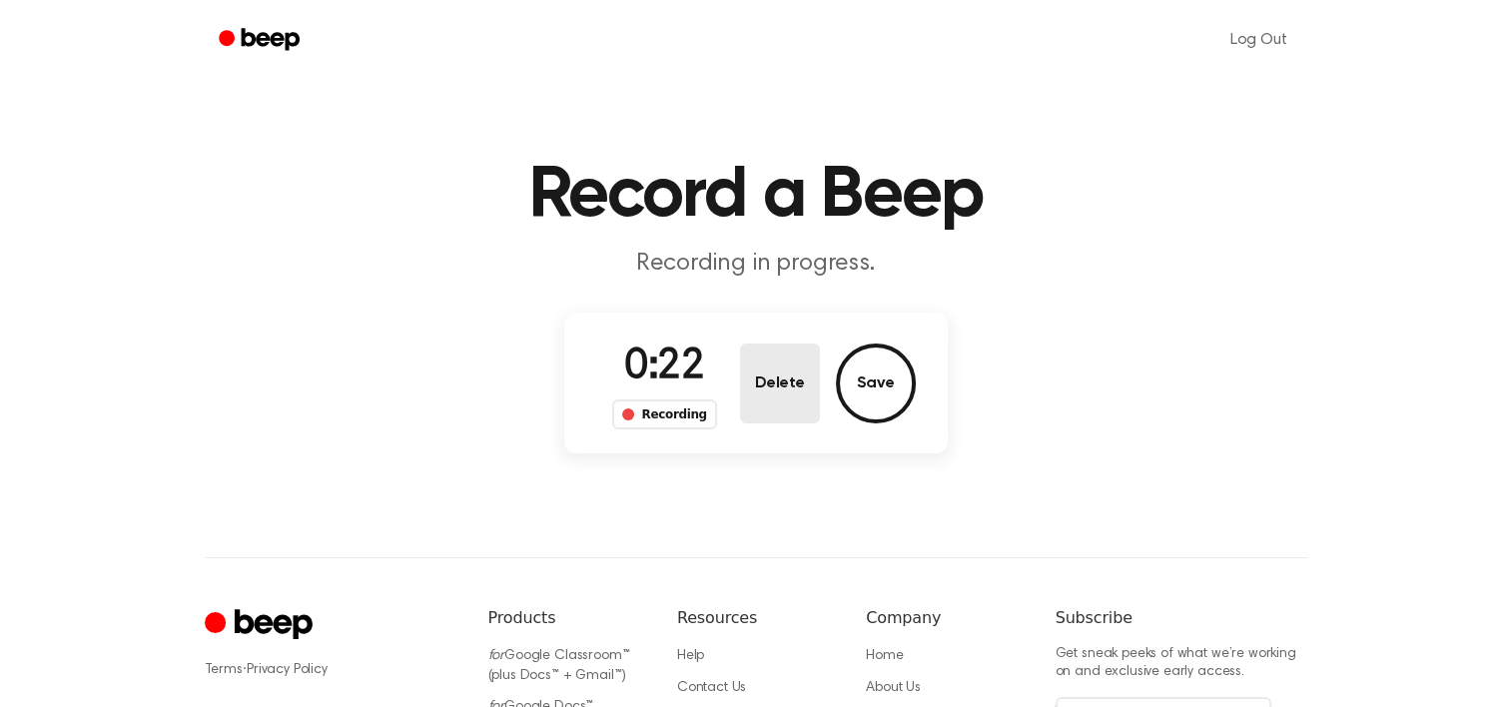
click at [810, 344] on button "Delete" at bounding box center [780, 384] width 80 height 80
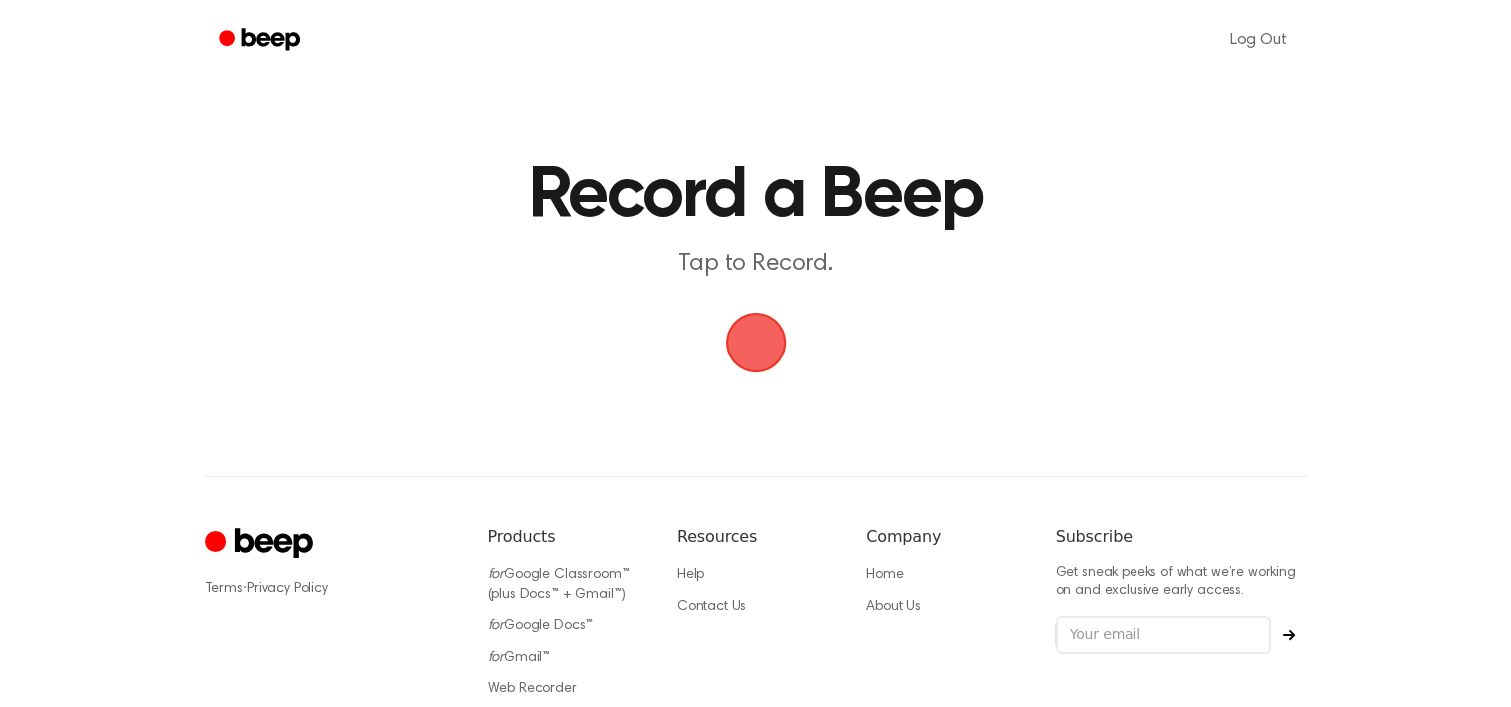
click at [758, 339] on span "button" at bounding box center [756, 343] width 56 height 56
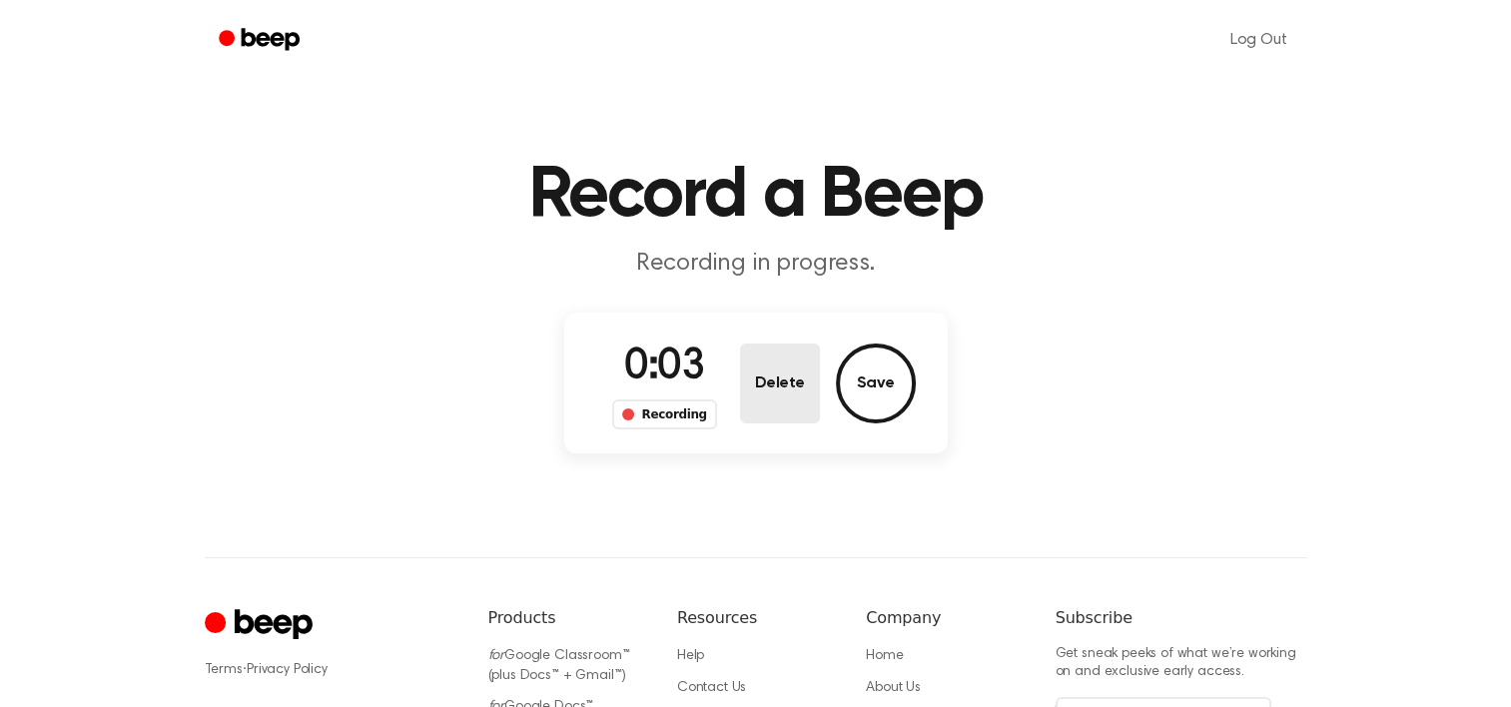
click at [789, 378] on button "Delete" at bounding box center [780, 384] width 80 height 80
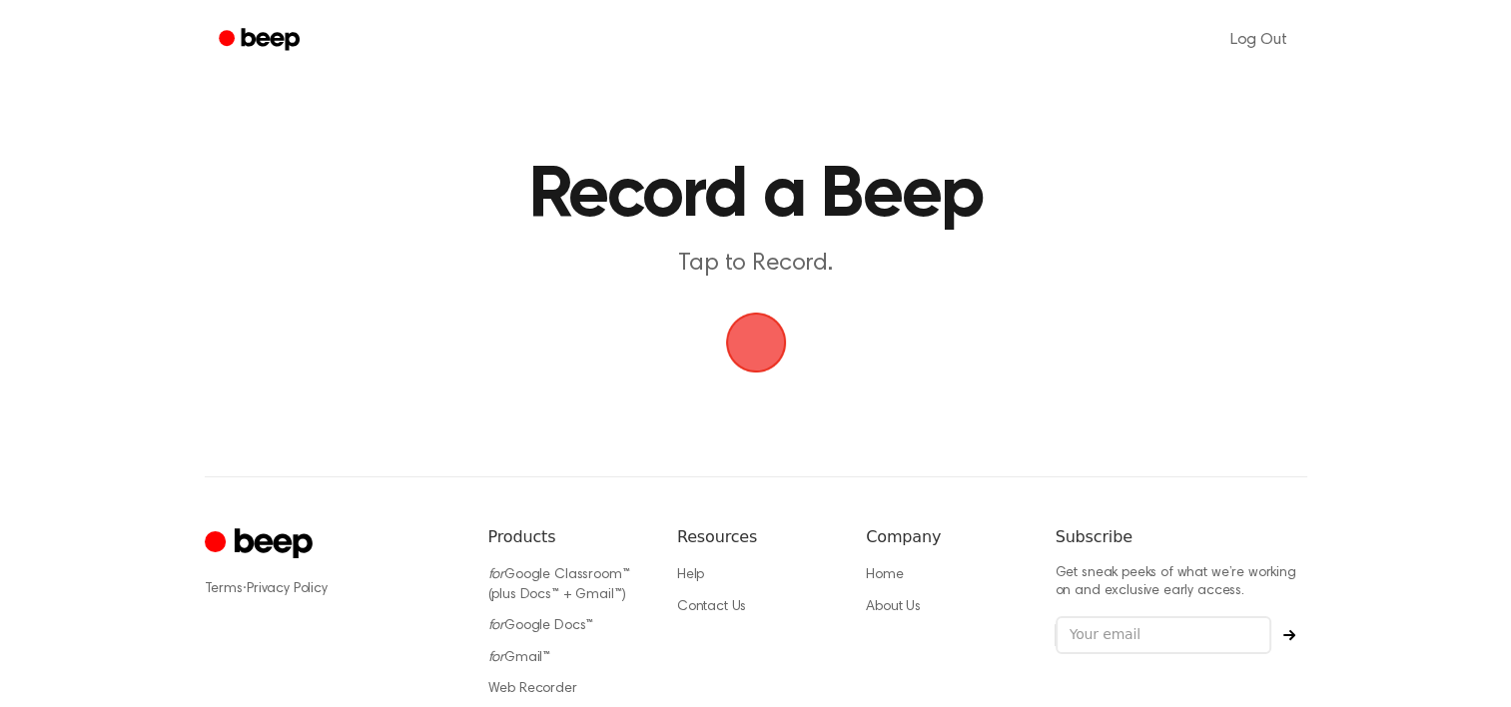
click at [730, 324] on span "button" at bounding box center [756, 343] width 56 height 56
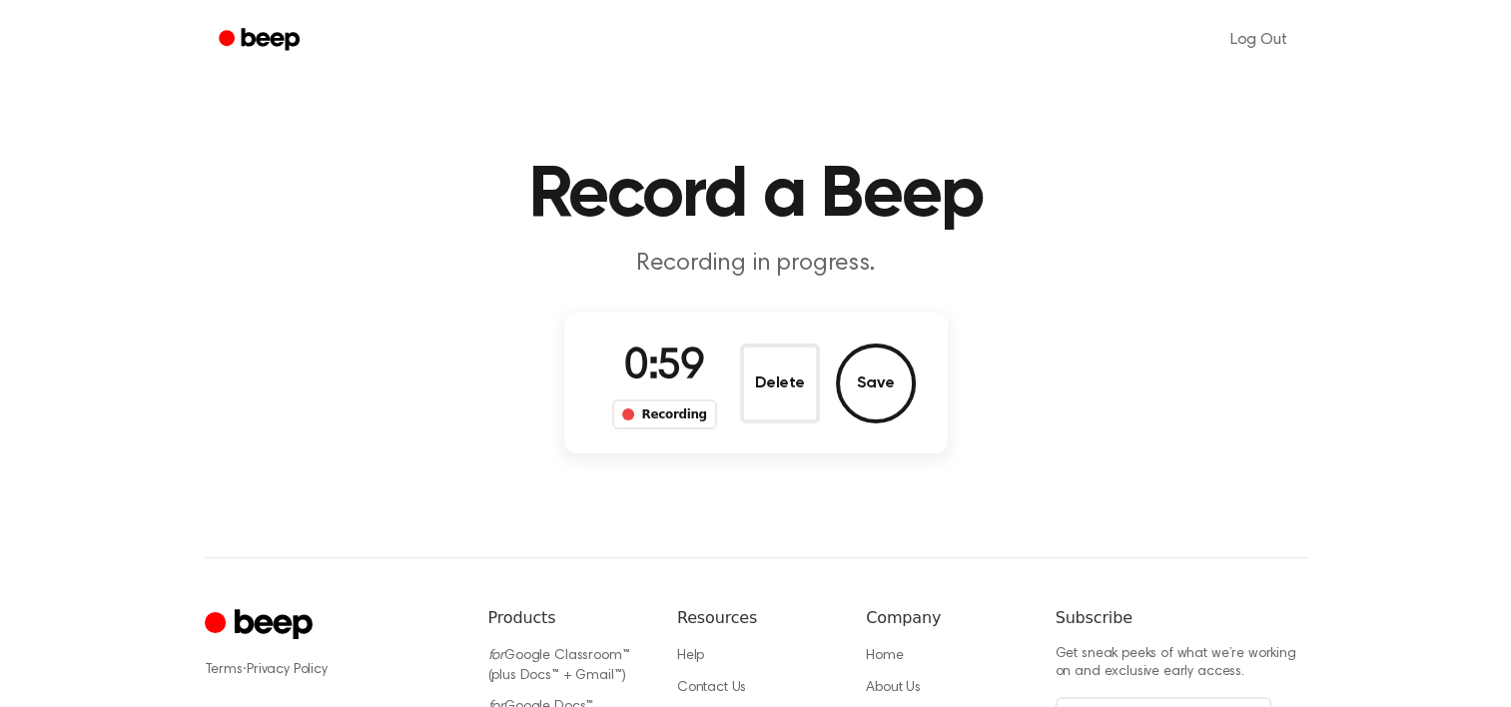
click at [759, 434] on div "0:59 Recording Delete Save" at bounding box center [756, 383] width 384 height 141
click at [768, 367] on button "Delete" at bounding box center [780, 384] width 80 height 80
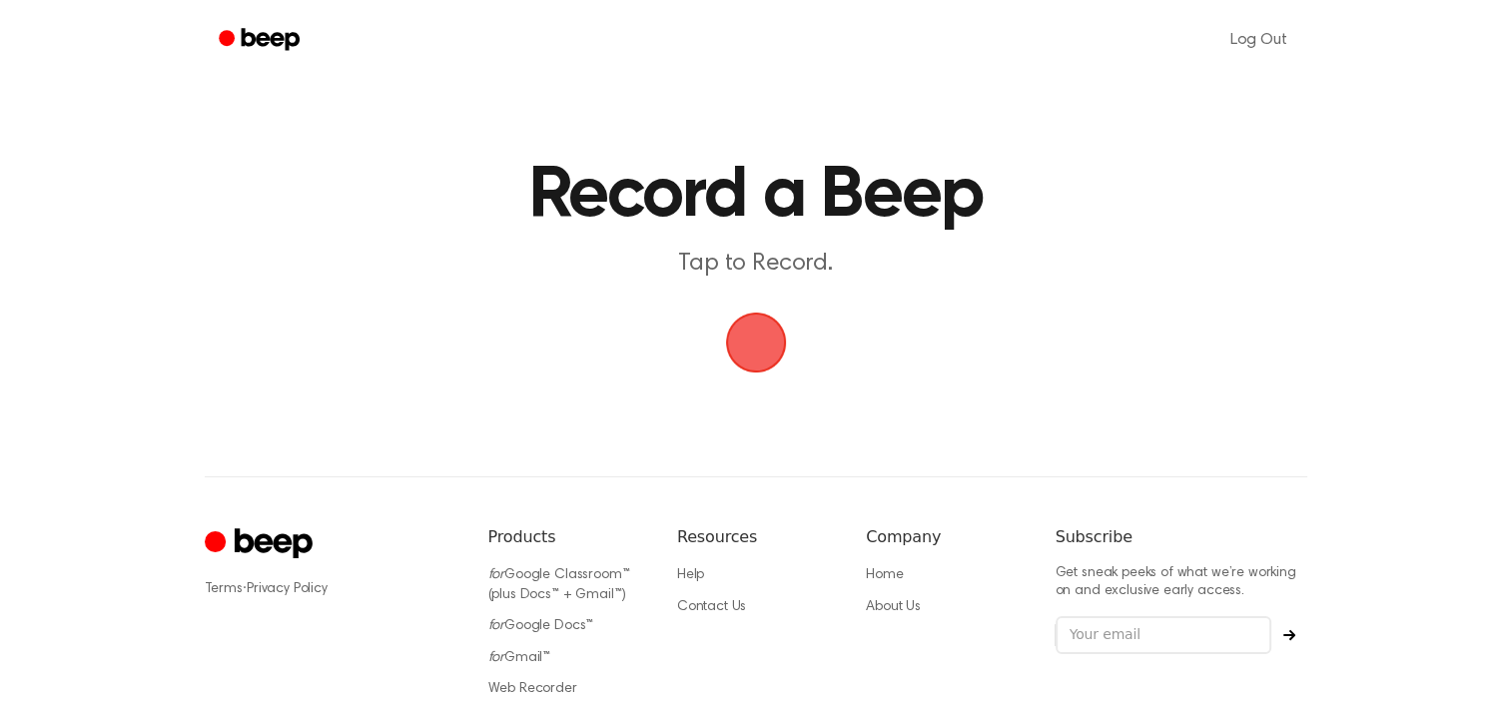
click at [751, 364] on span "button" at bounding box center [756, 343] width 56 height 56
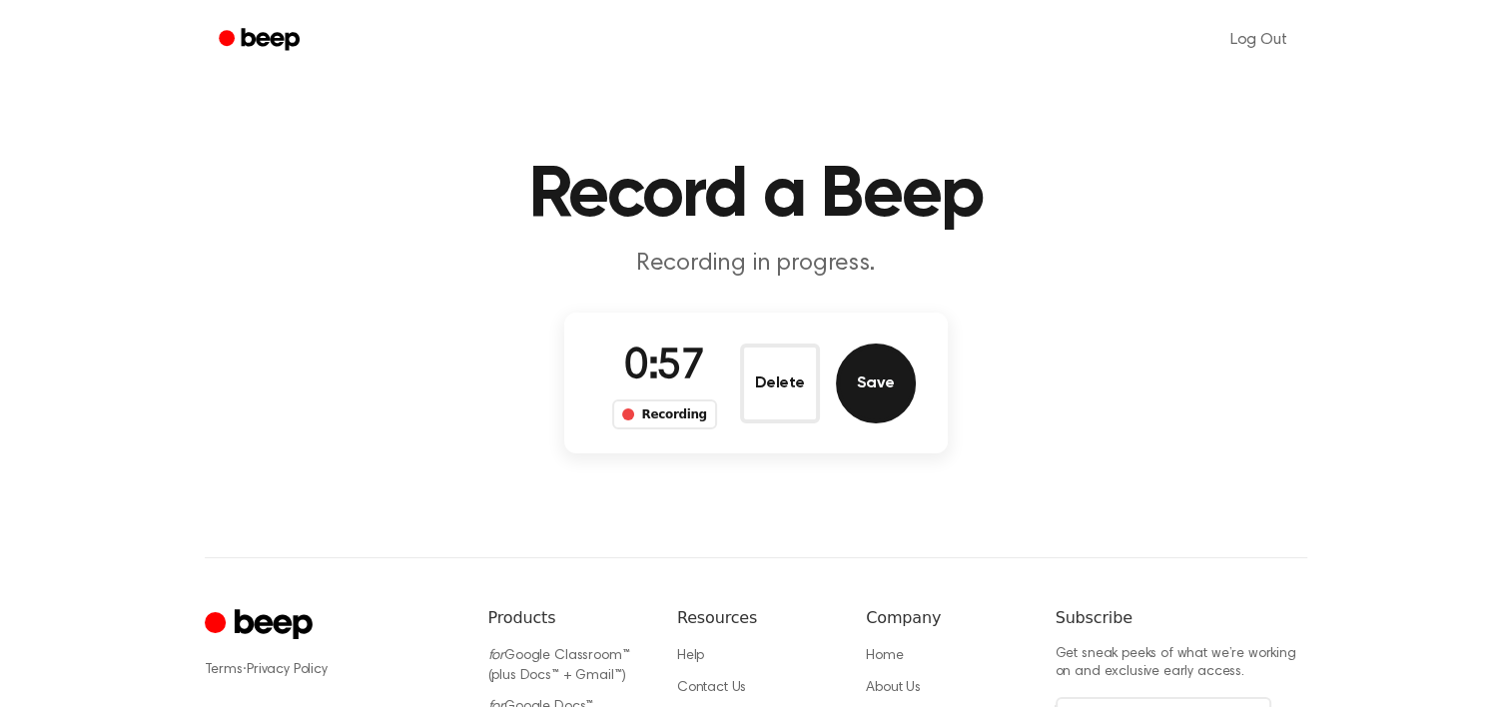
click at [859, 395] on button "Save" at bounding box center [876, 384] width 80 height 80
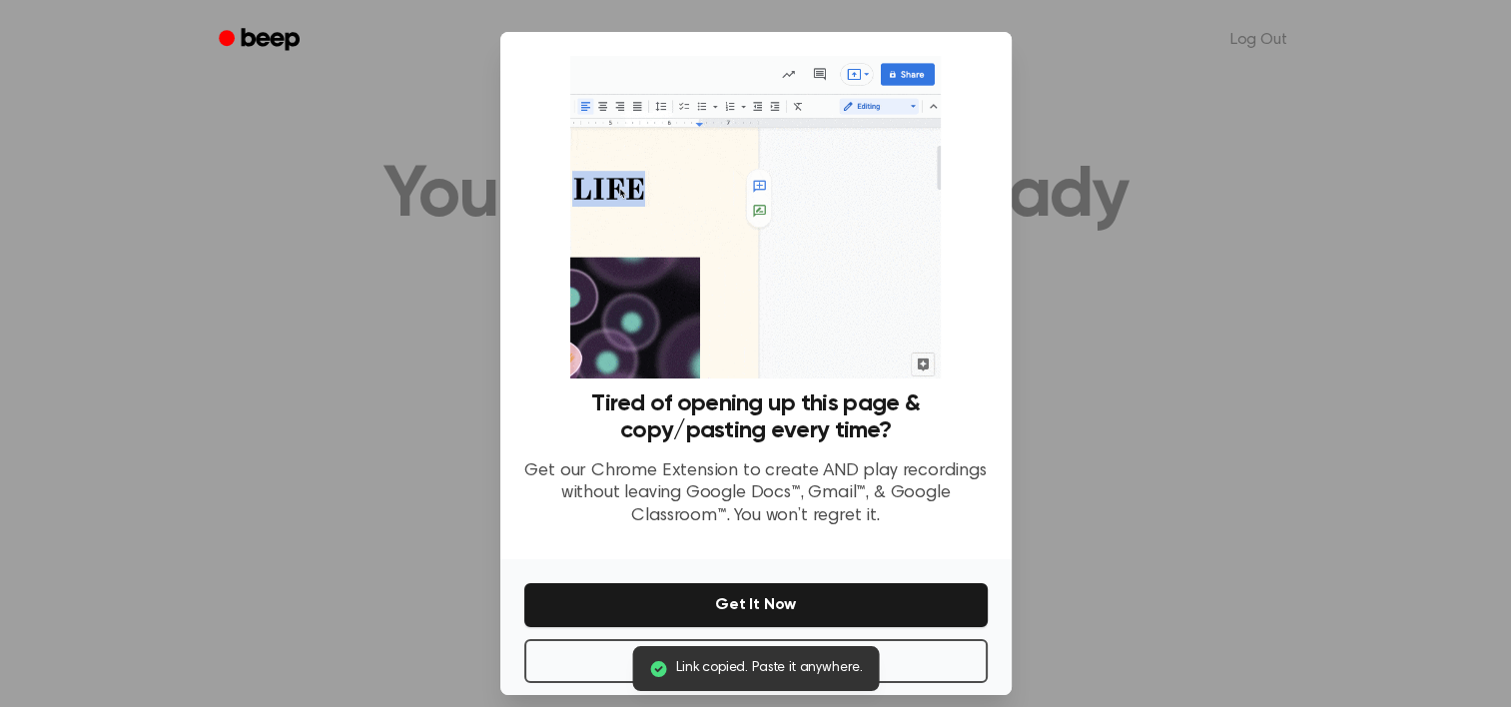
click at [1235, 332] on div at bounding box center [755, 353] width 1511 height 707
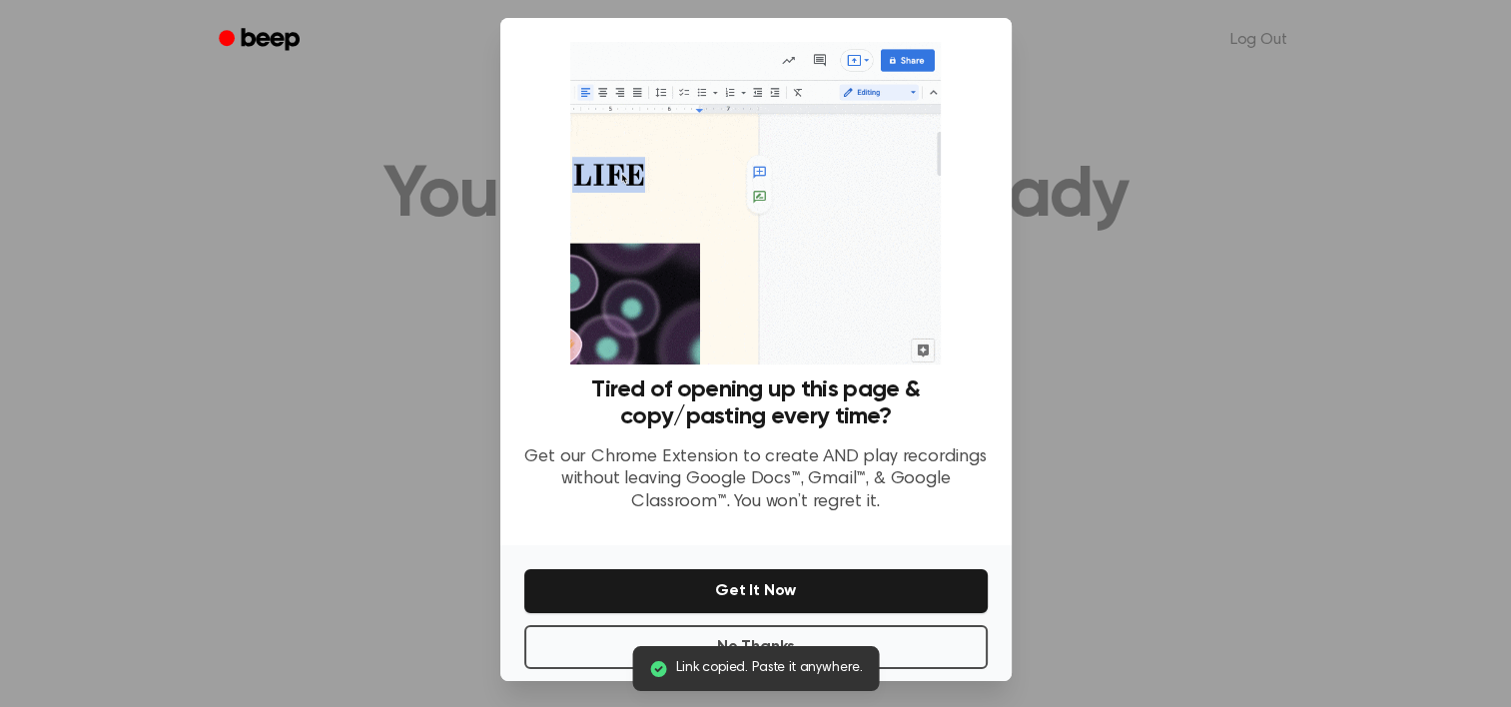
scroll to position [18, 0]
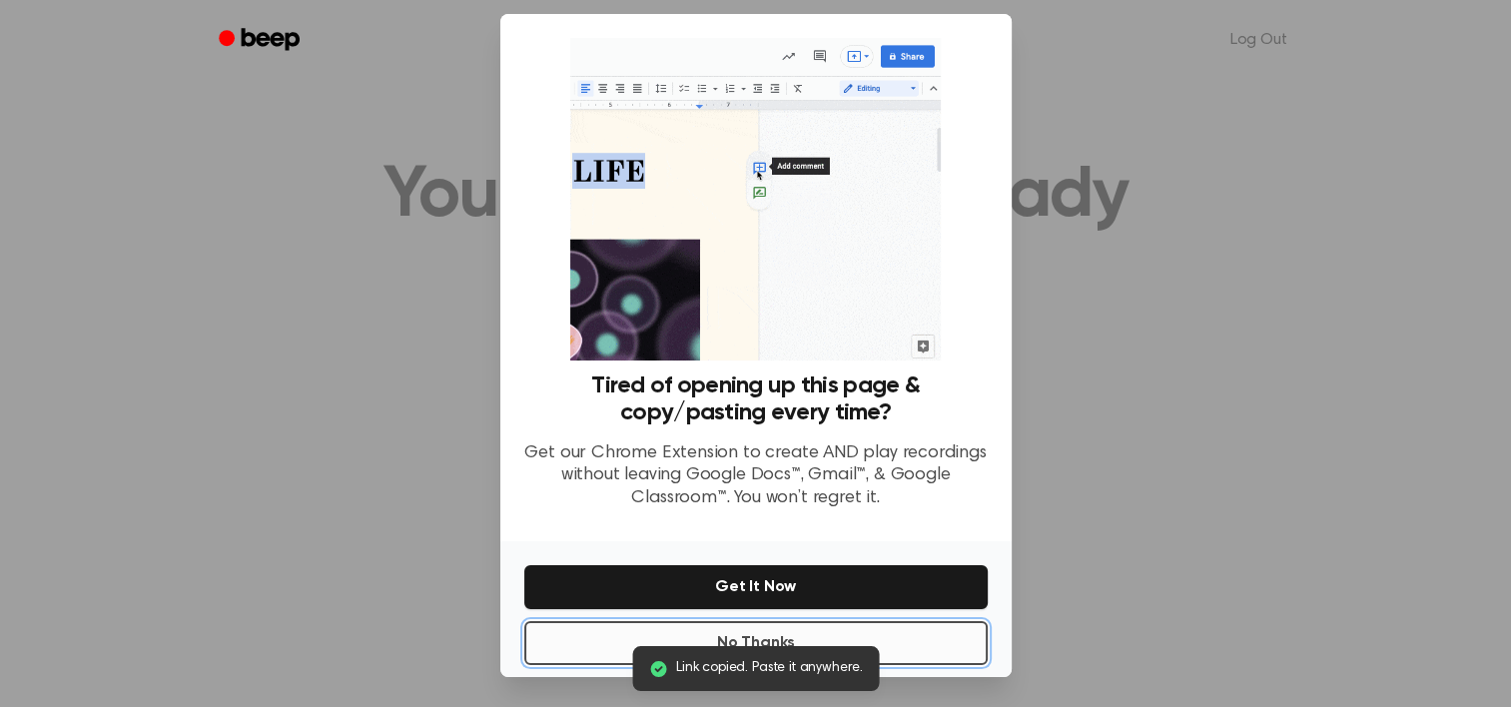
click at [803, 643] on button "No Thanks" at bounding box center [755, 643] width 463 height 44
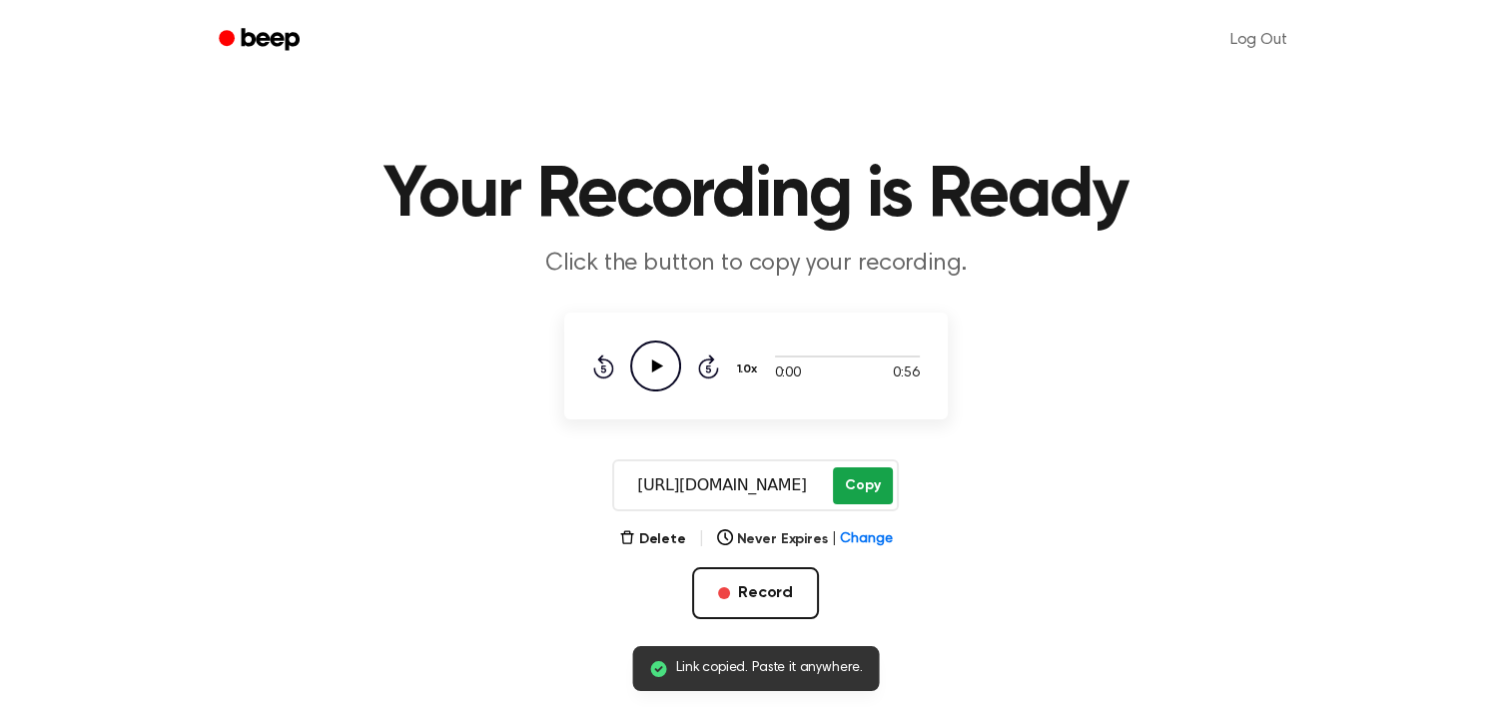
click at [861, 486] on button "Copy" at bounding box center [862, 485] width 59 height 37
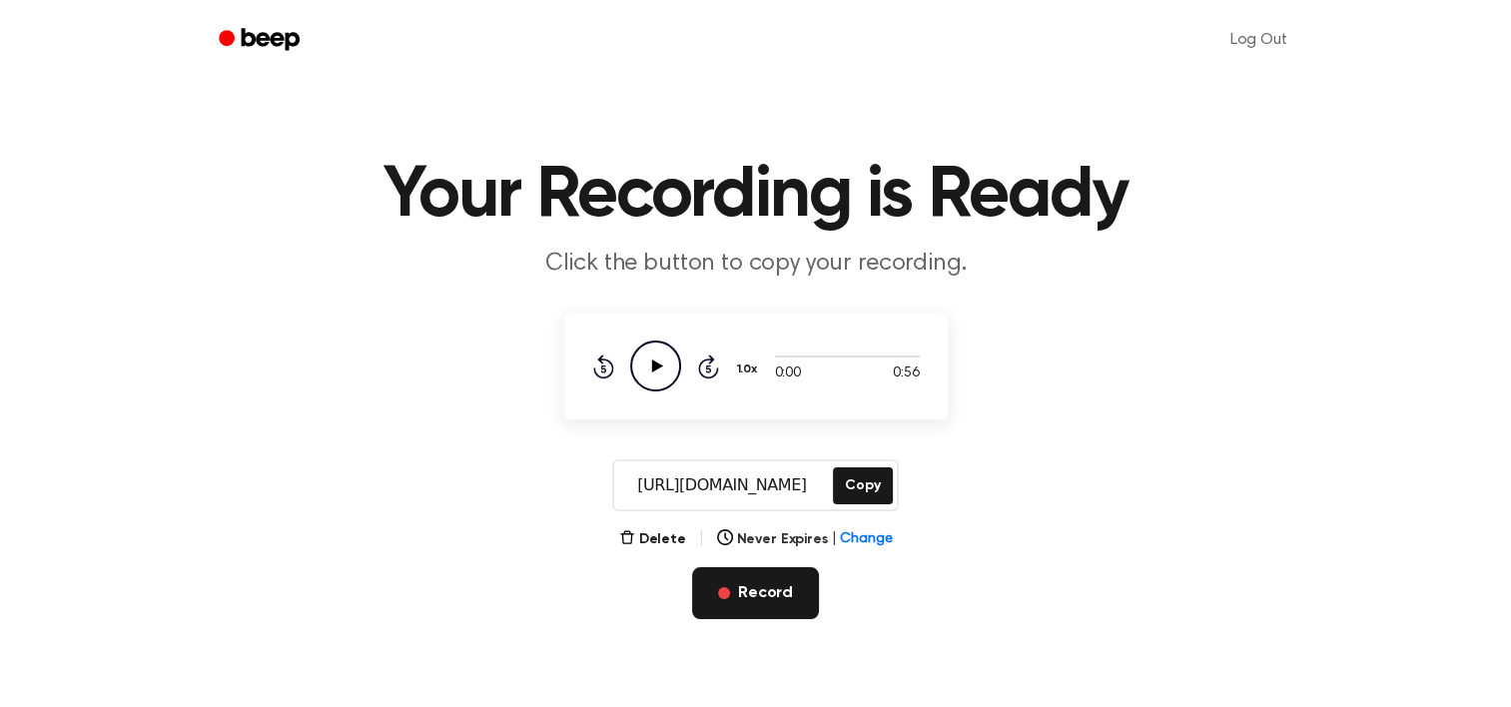
click at [708, 599] on button "Record" at bounding box center [755, 593] width 127 height 52
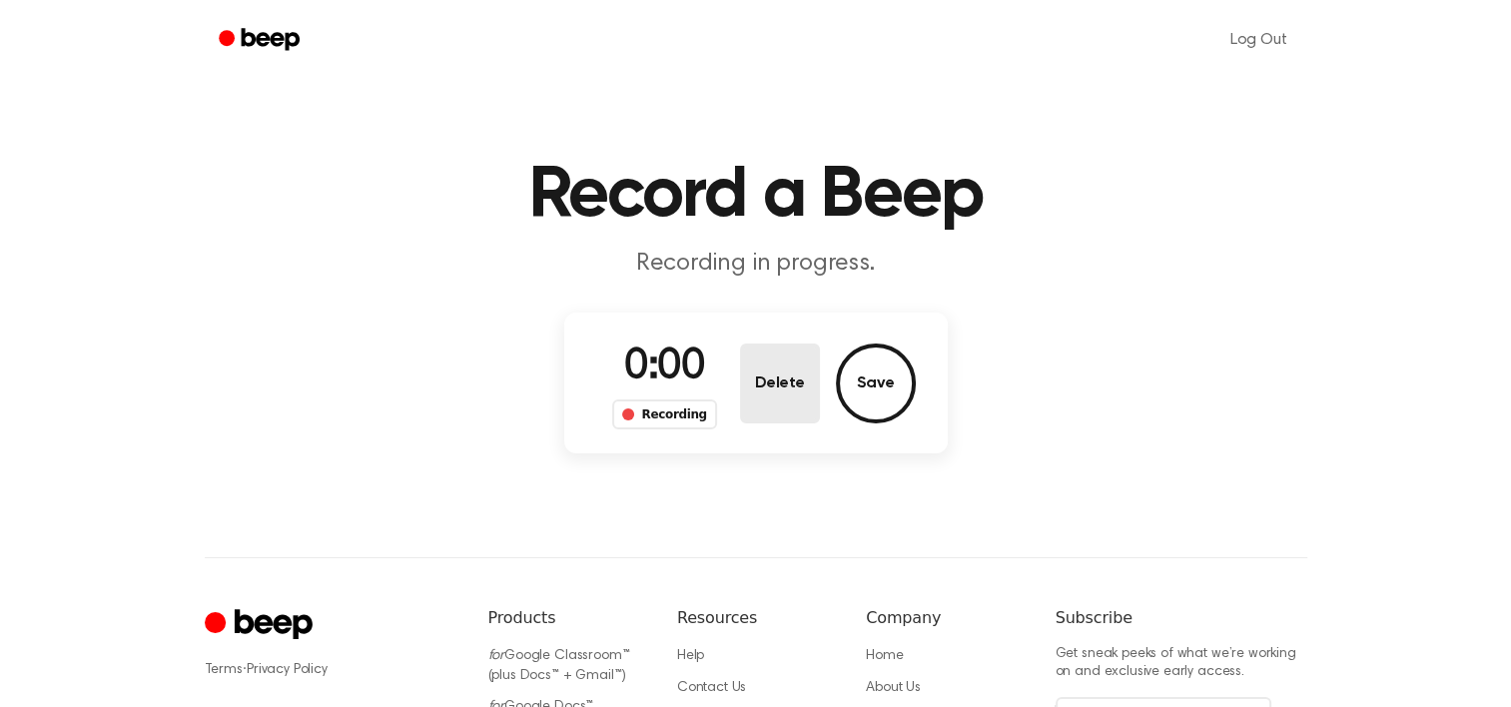
click at [762, 365] on button "Delete" at bounding box center [780, 384] width 80 height 80
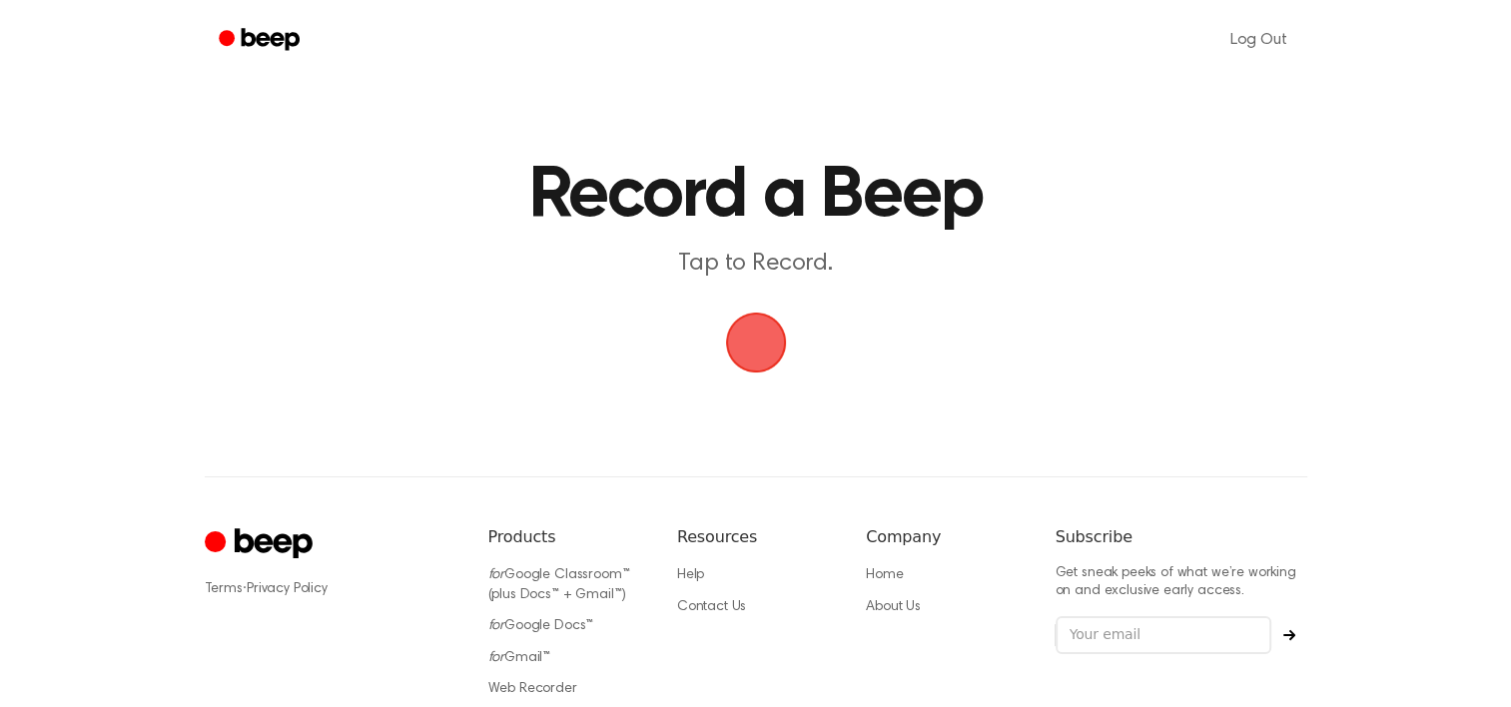
click at [762, 365] on span "button" at bounding box center [756, 343] width 56 height 56
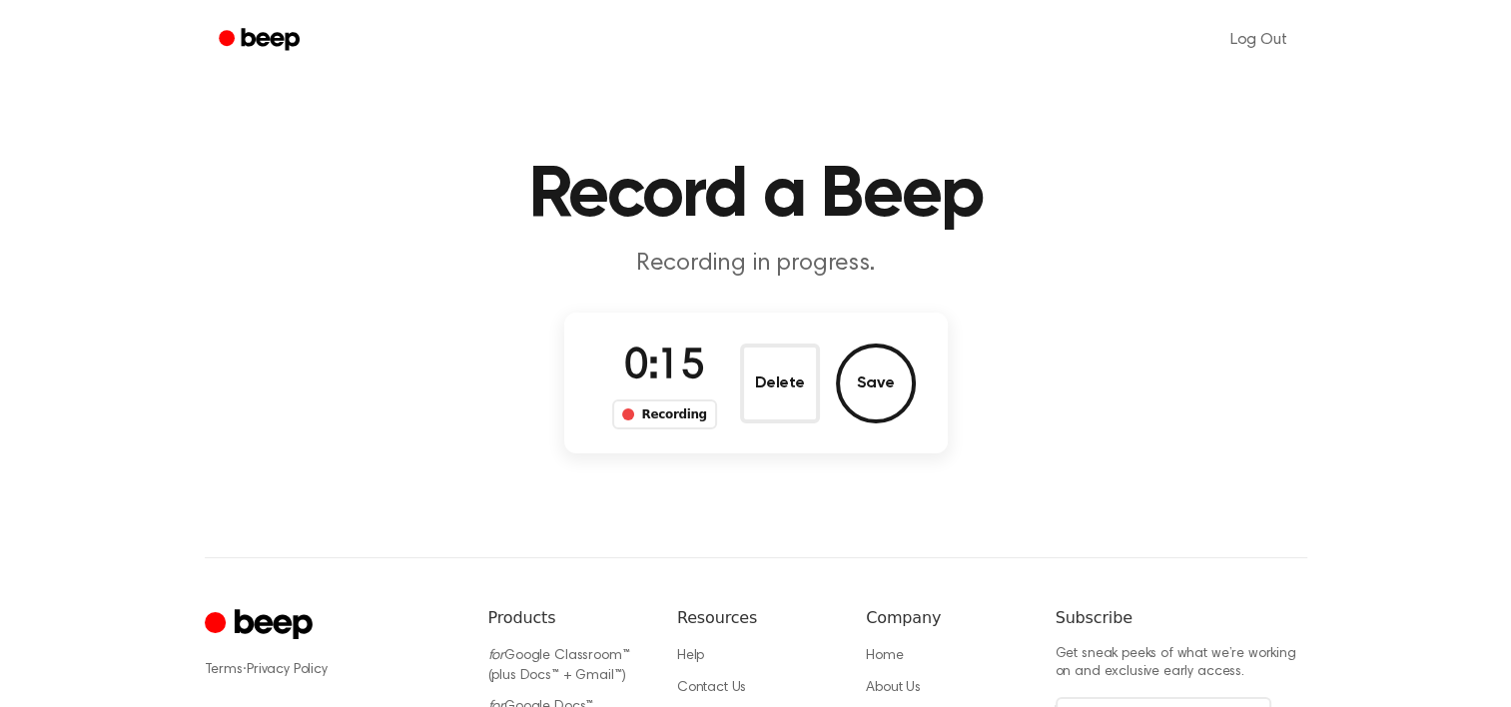
click at [762, 365] on button "Delete" at bounding box center [780, 384] width 80 height 80
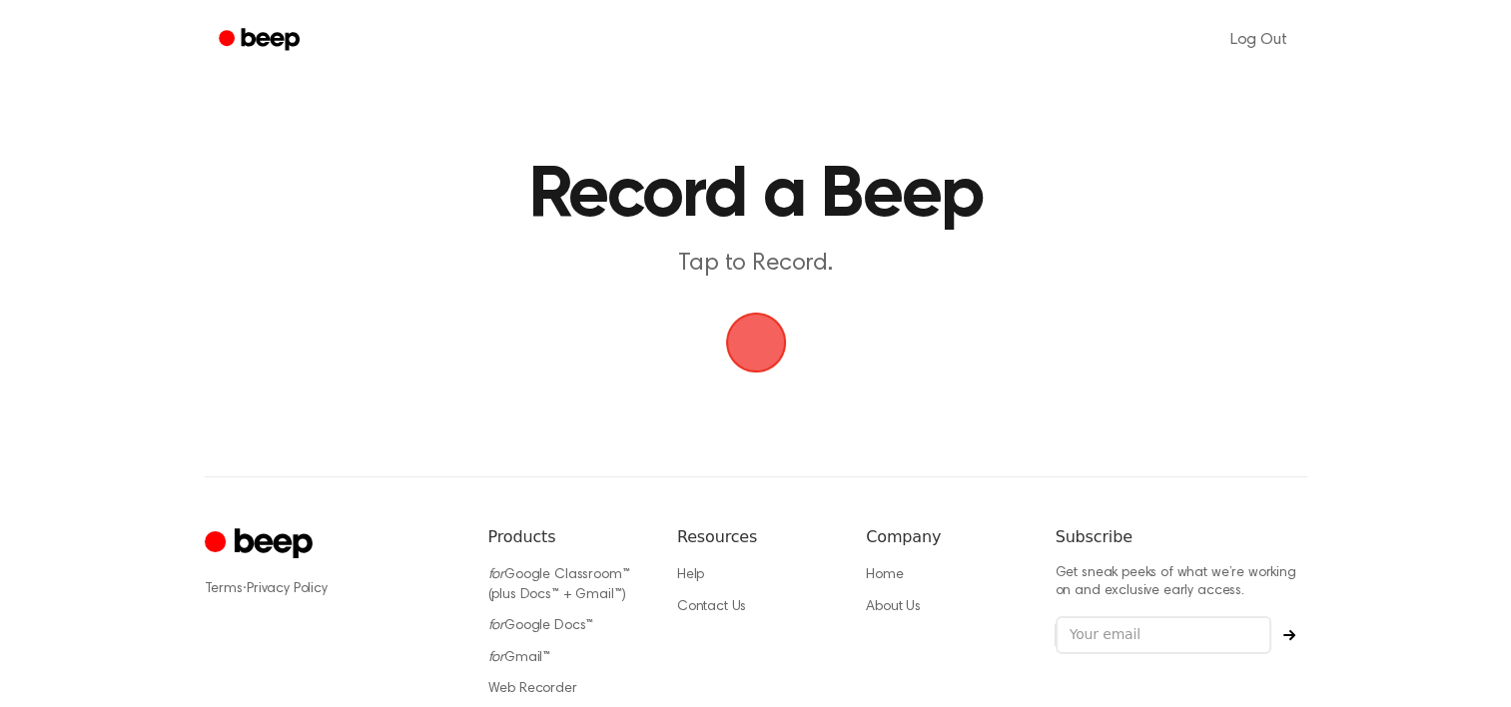
click at [762, 365] on span "button" at bounding box center [756, 343] width 56 height 56
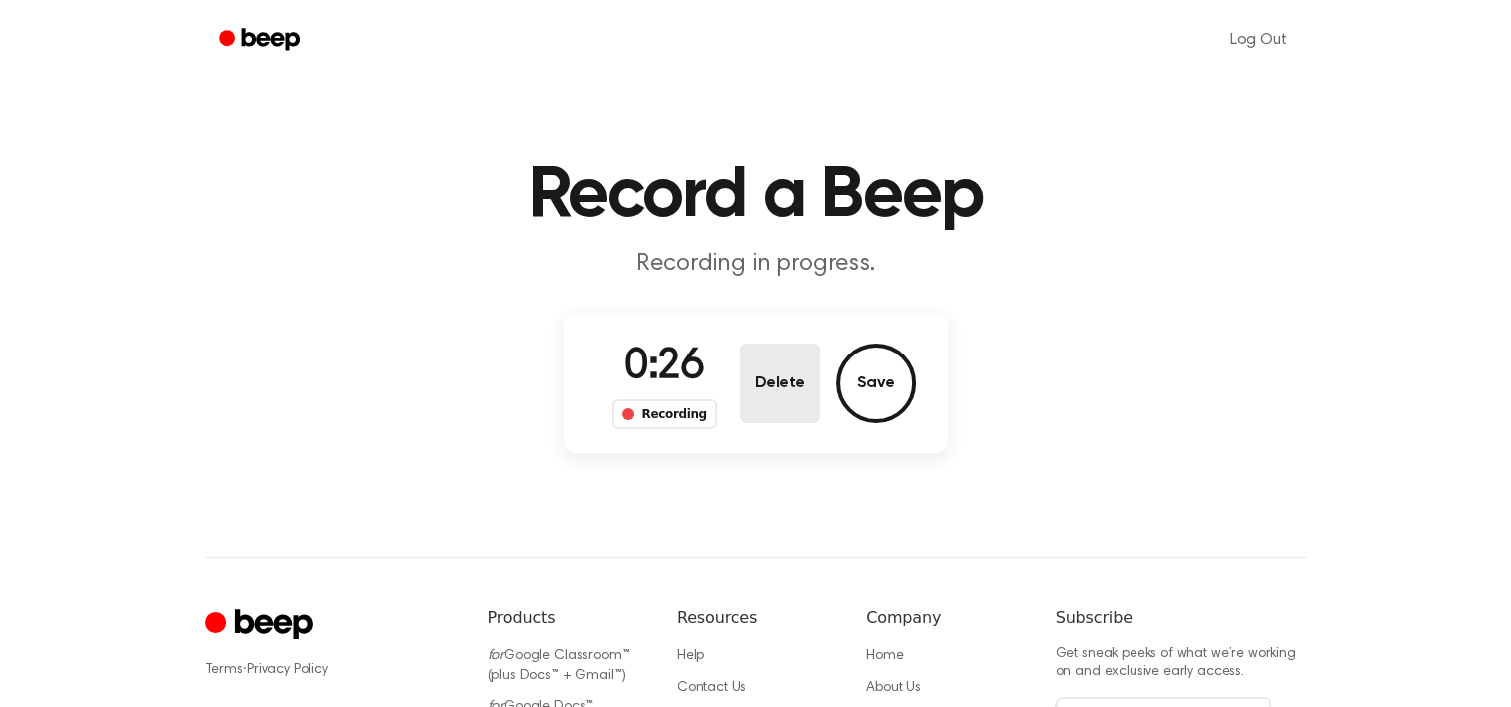
click at [791, 397] on button "Delete" at bounding box center [780, 384] width 80 height 80
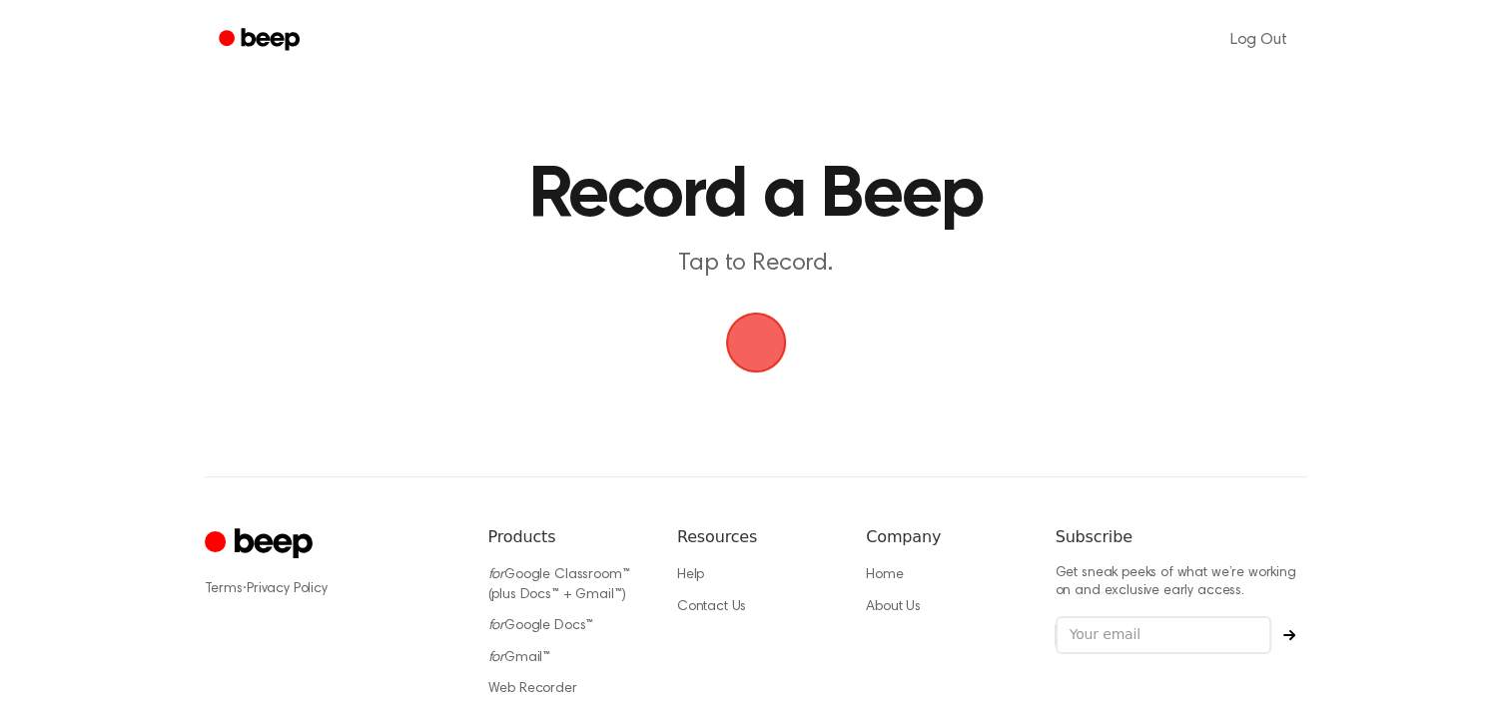
click at [741, 317] on span "button" at bounding box center [756, 343] width 72 height 72
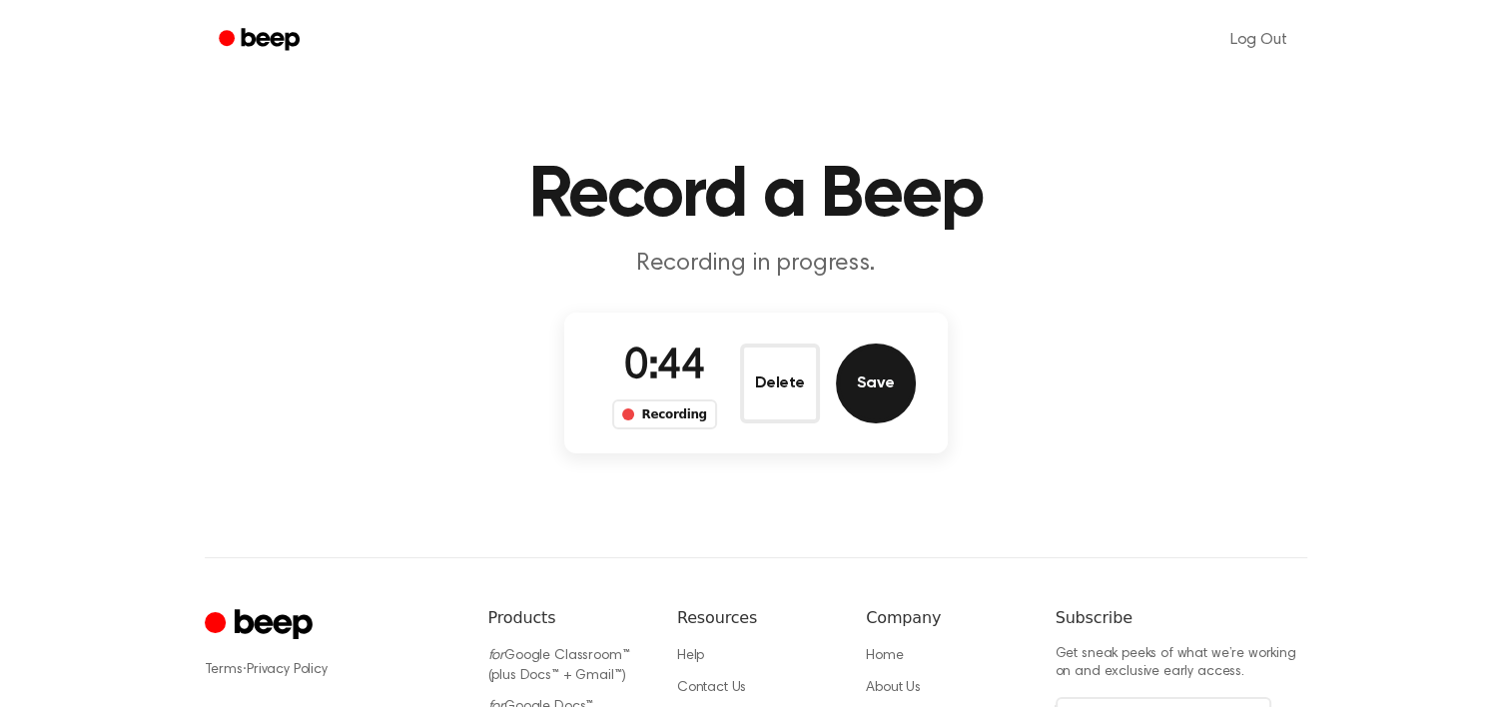
click at [885, 376] on button "Save" at bounding box center [876, 384] width 80 height 80
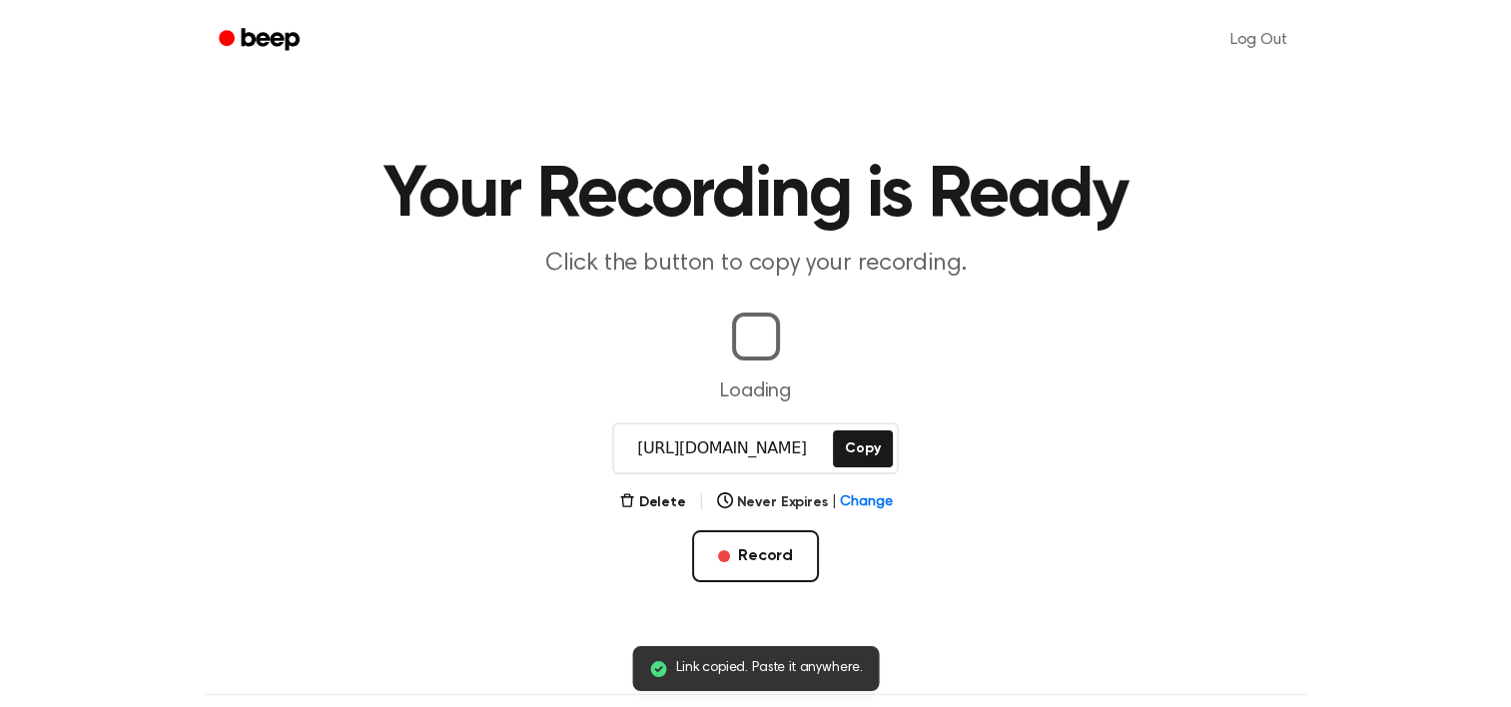
click at [879, 443] on main "Link copied. Paste it anywhere. Your Recording is Ready Click the button to cop…" at bounding box center [755, 299] width 1511 height 598
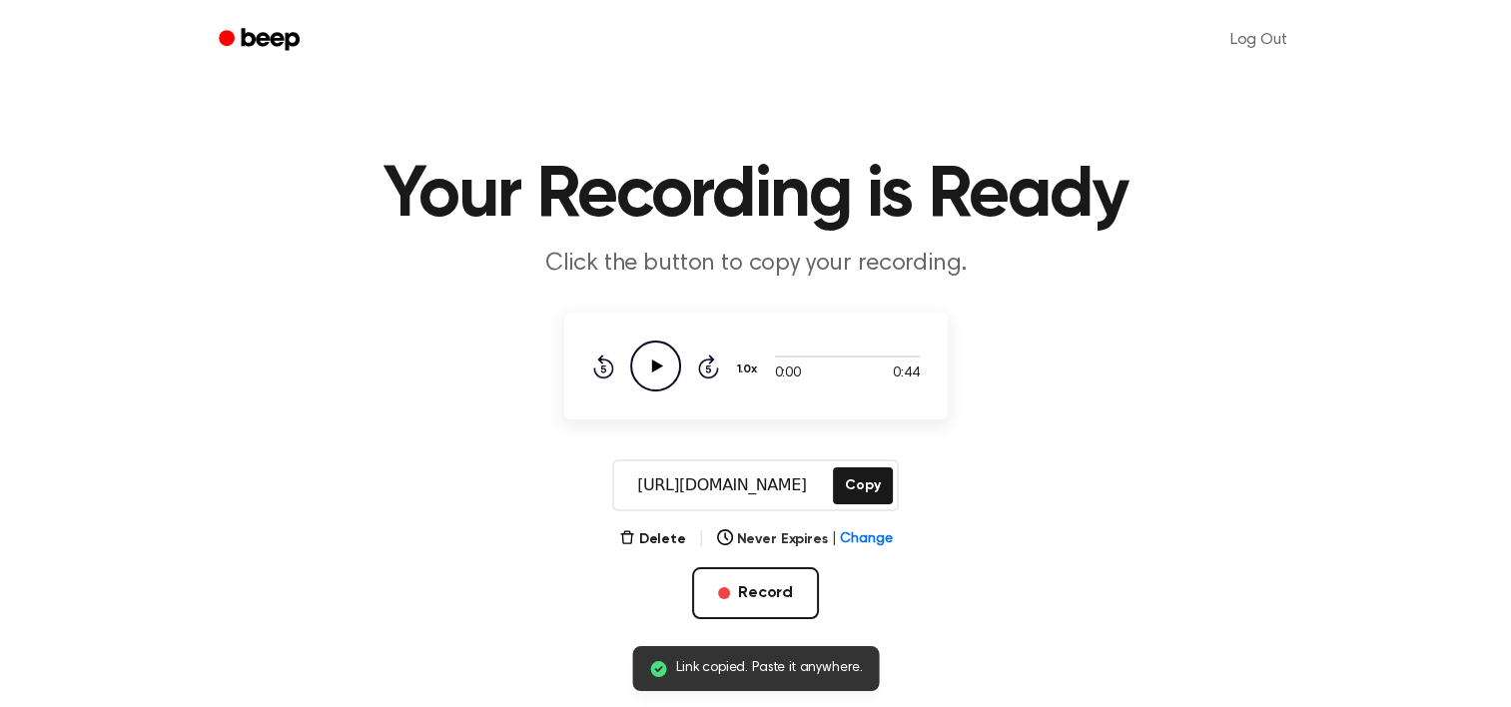
click at [860, 503] on div "[URL][DOMAIN_NAME] Copy" at bounding box center [755, 485] width 286 height 52
click at [874, 476] on button "Copy" at bounding box center [862, 485] width 59 height 37
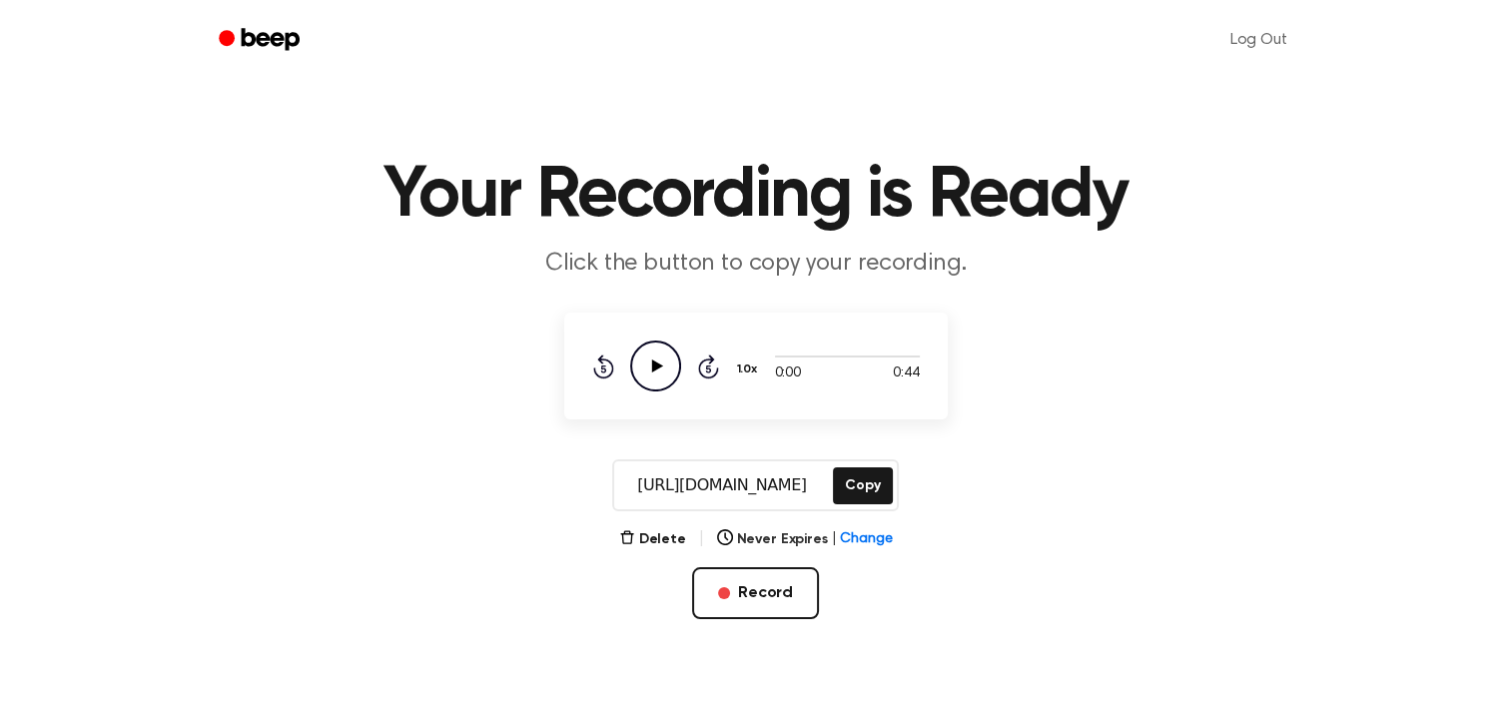
click at [651, 378] on icon "Play Audio" at bounding box center [655, 366] width 51 height 51
